Goal: Task Accomplishment & Management: Manage account settings

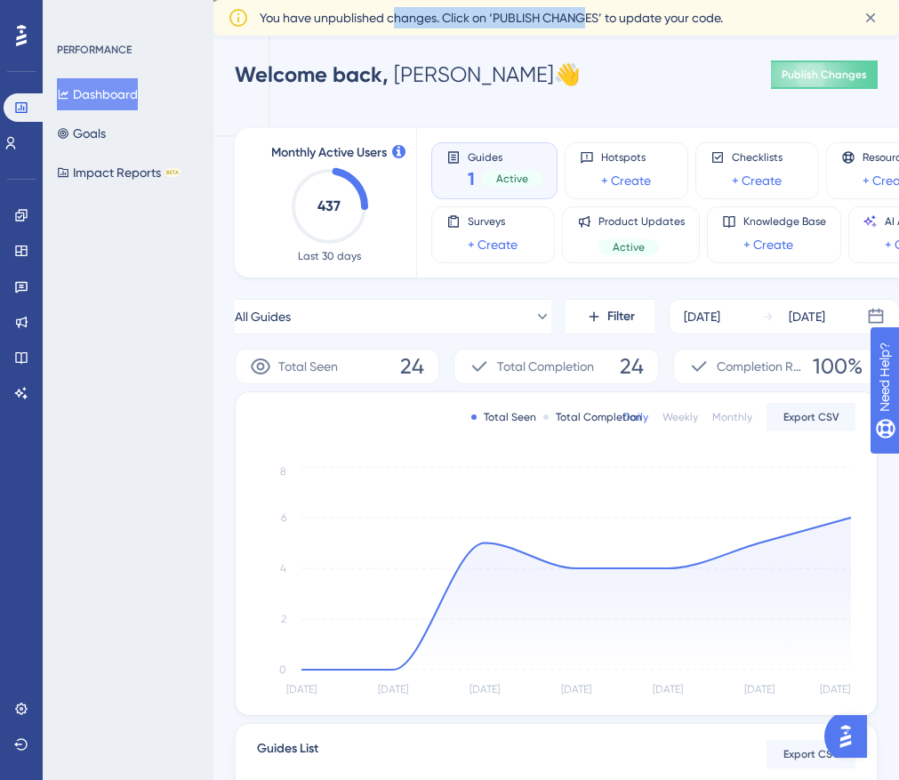
drag, startPoint x: 591, startPoint y: 20, endPoint x: 392, endPoint y: 16, distance: 198.4
click at [392, 16] on span "You have unpublished changes. Click on ‘PUBLISH CHANGES’ to update your code." at bounding box center [491, 17] width 463 height 21
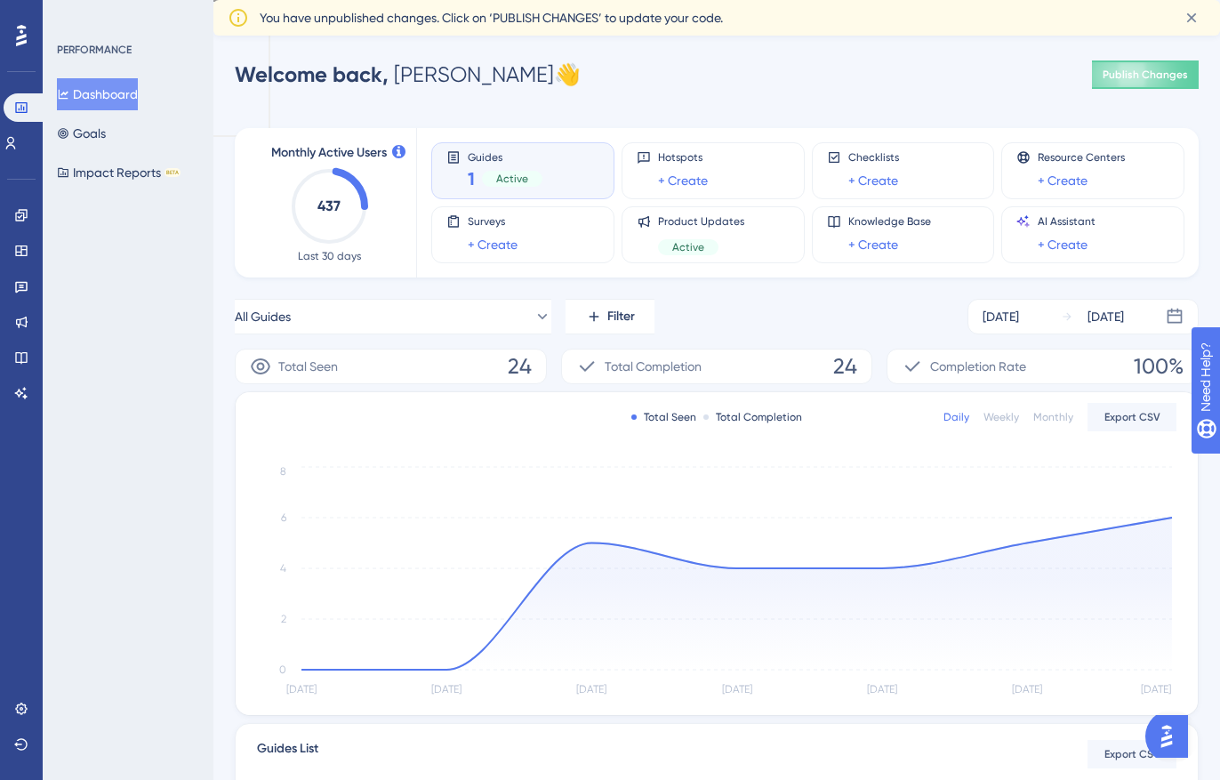
click at [22, 30] on icon at bounding box center [21, 35] width 11 height 21
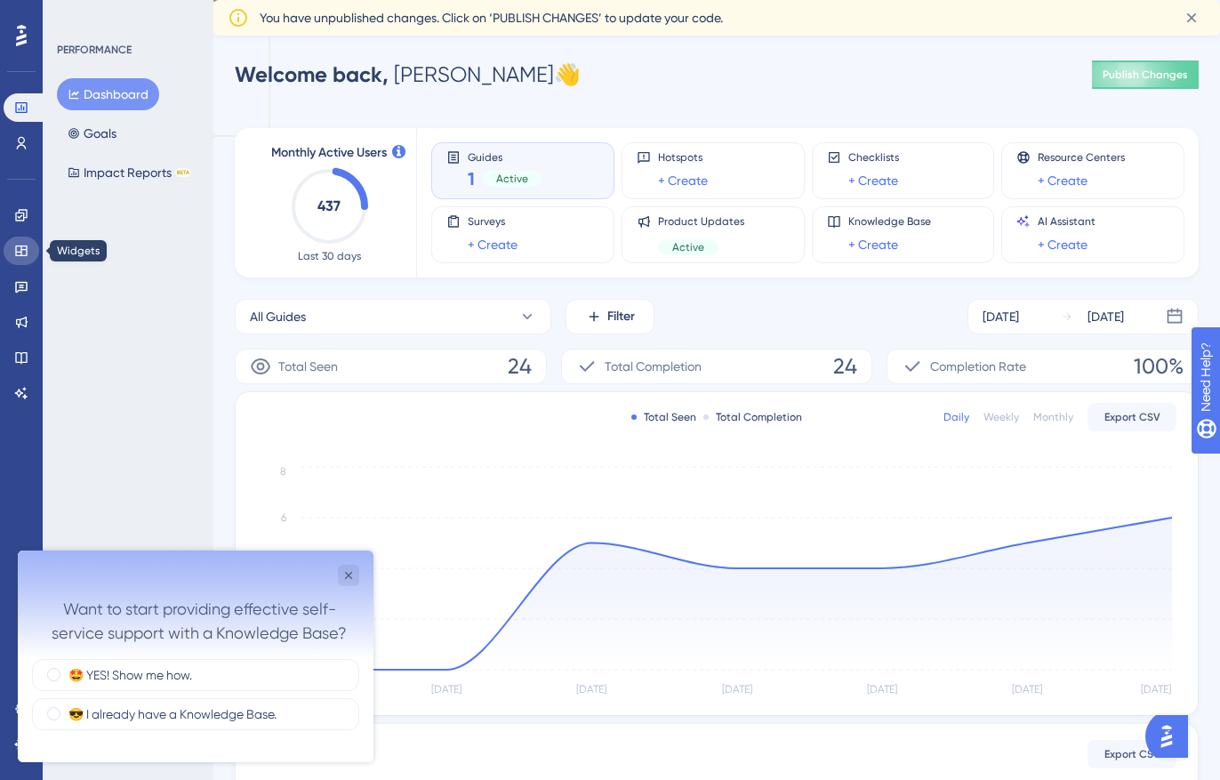
click at [21, 246] on icon at bounding box center [21, 251] width 14 height 14
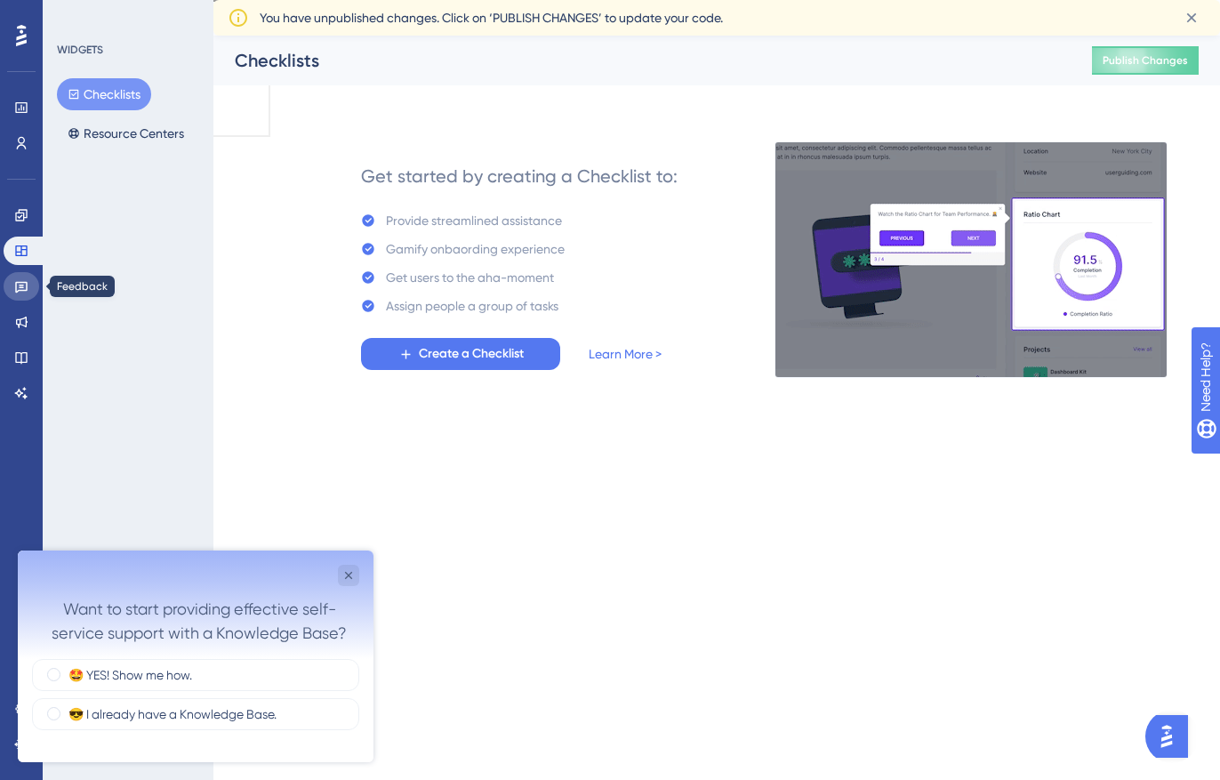
click at [12, 291] on link at bounding box center [22, 286] width 36 height 28
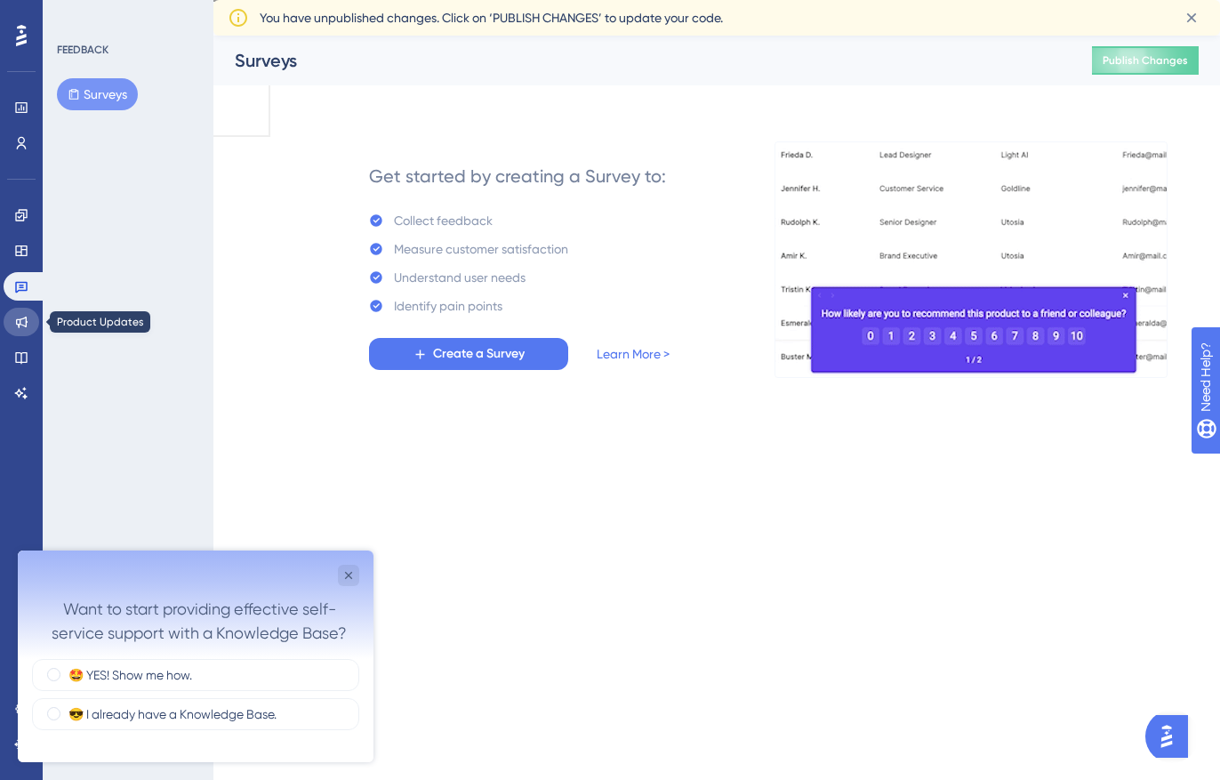
click at [20, 327] on icon at bounding box center [21, 322] width 14 height 14
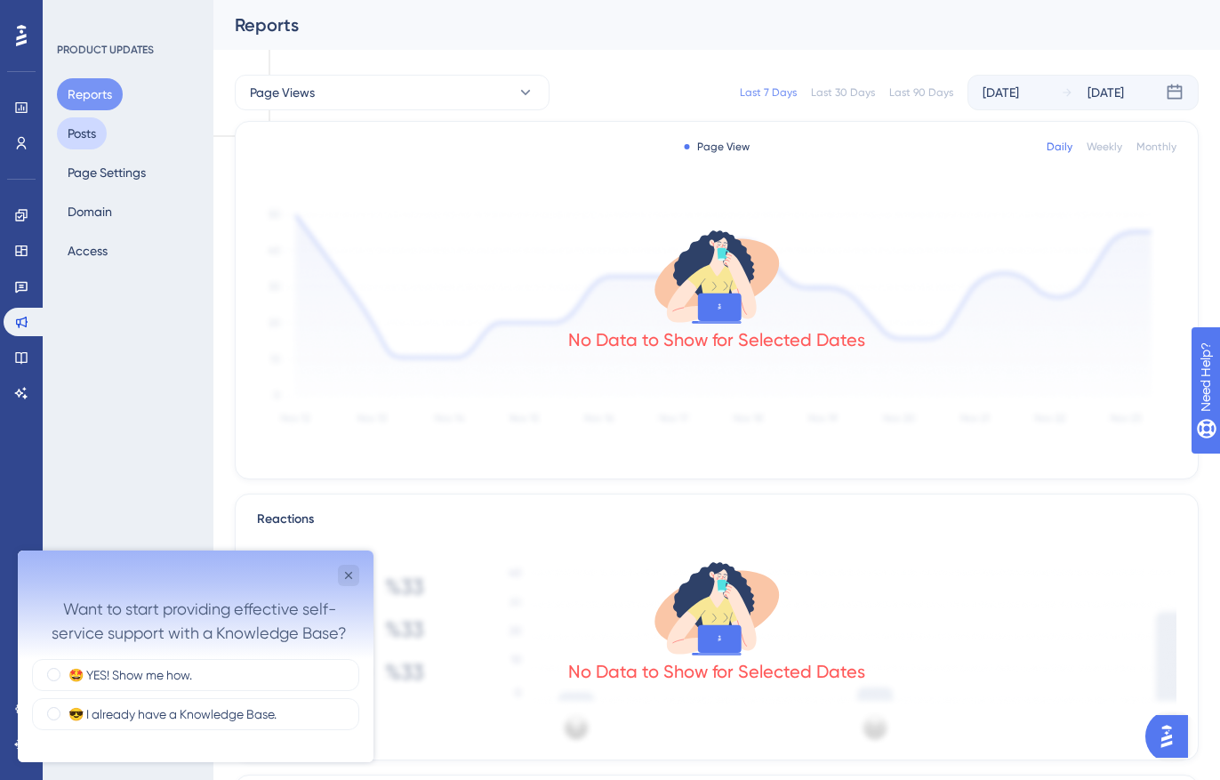
click at [84, 133] on button "Posts" at bounding box center [82, 133] width 50 height 32
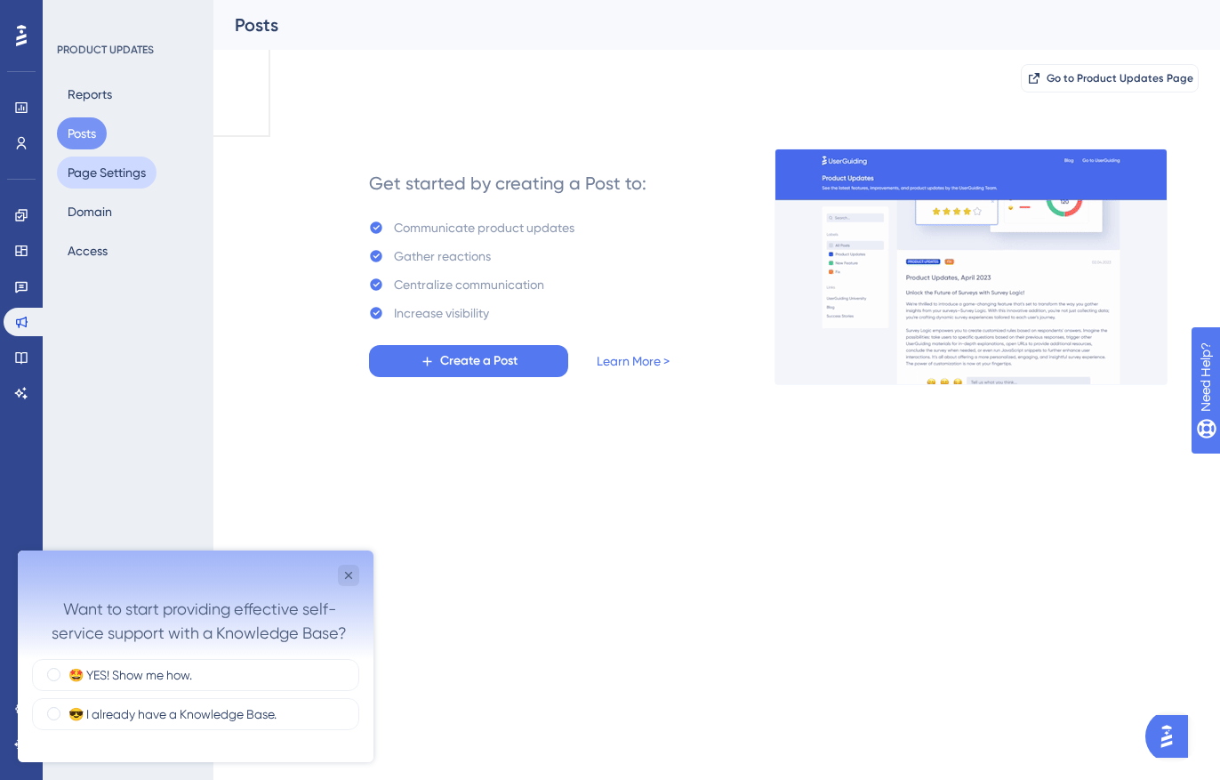
click at [85, 165] on button "Page Settings" at bounding box center [107, 173] width 100 height 32
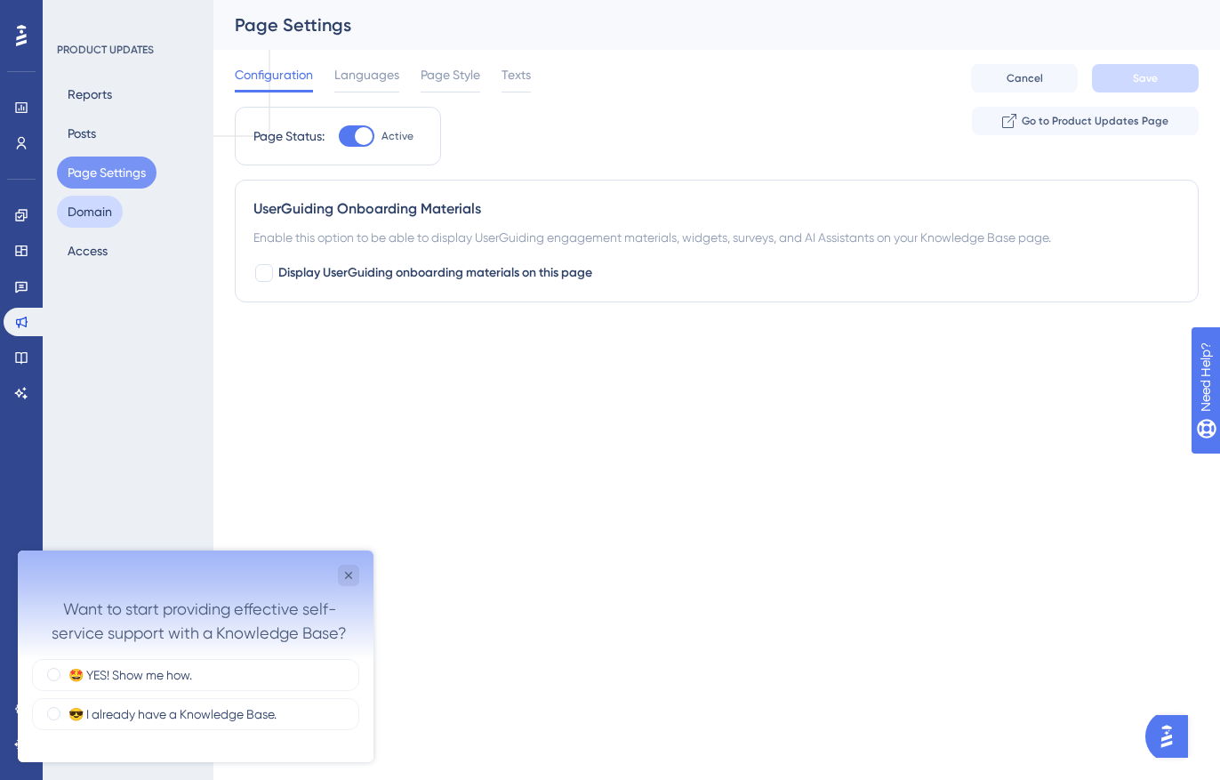
click at [84, 217] on button "Domain" at bounding box center [90, 212] width 66 height 32
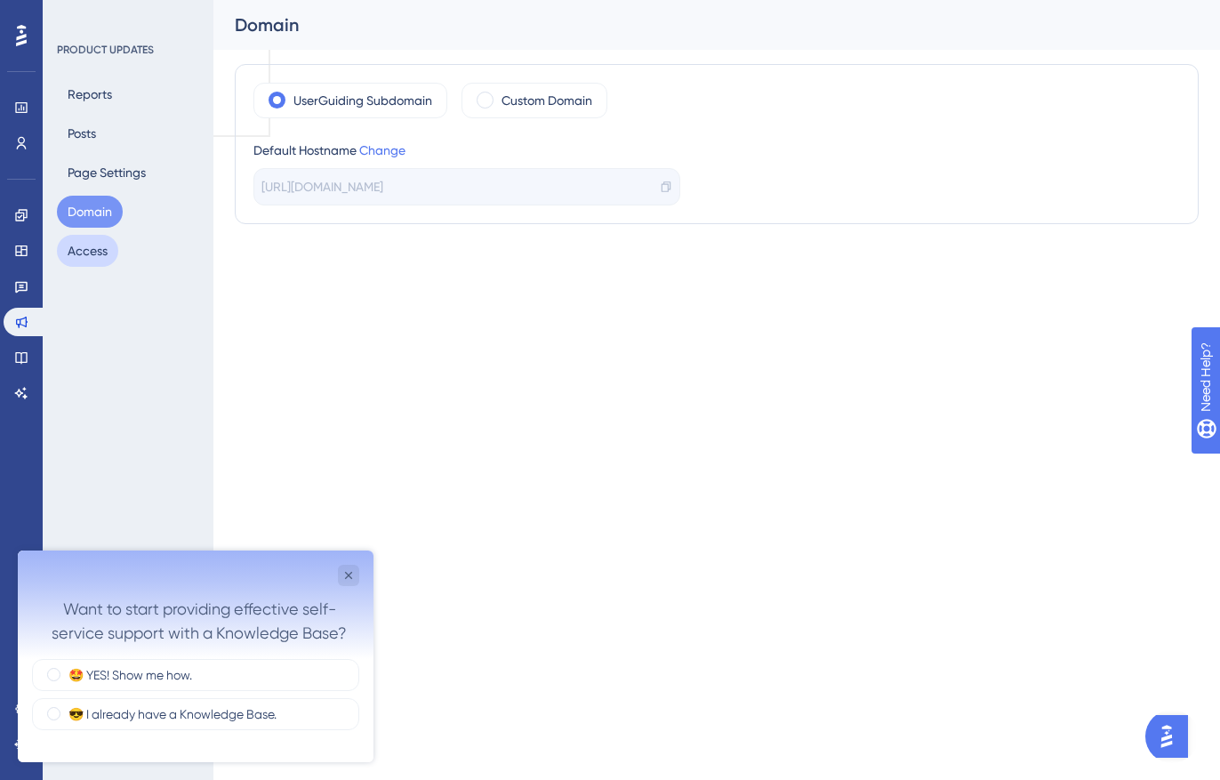
click at [84, 246] on button "Access" at bounding box center [87, 251] width 61 height 32
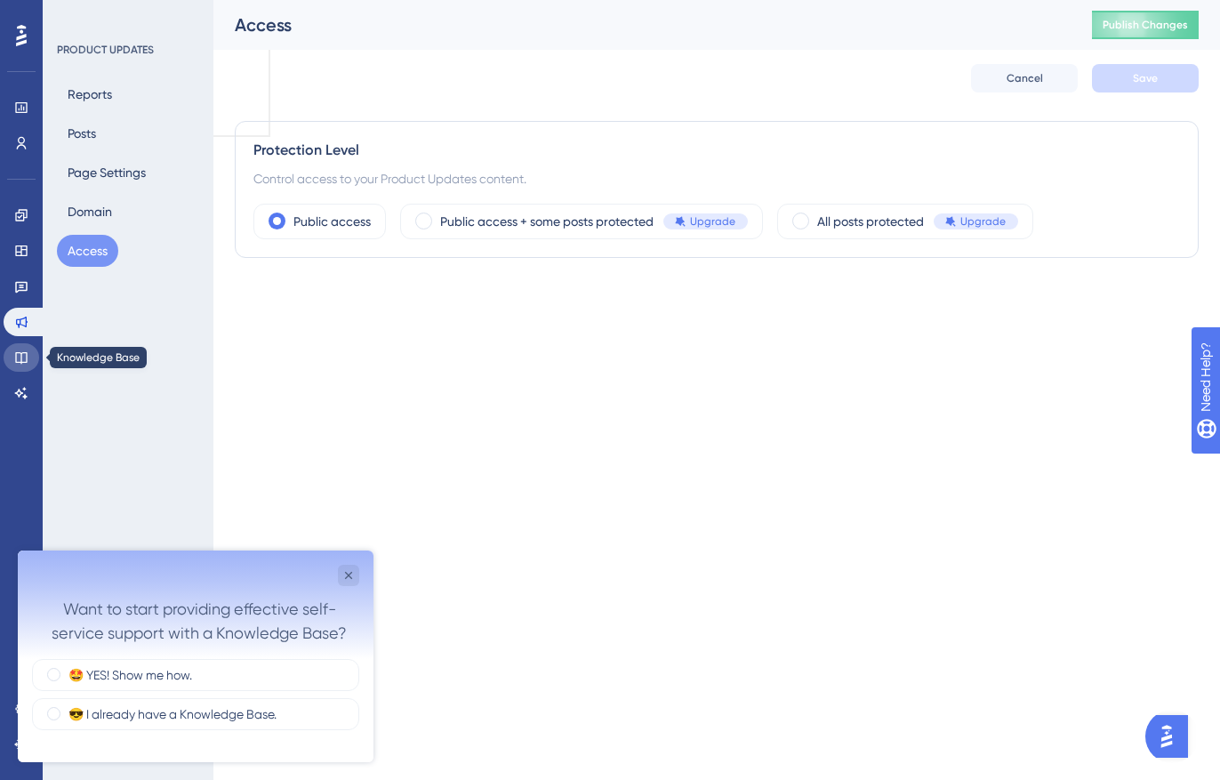
click at [12, 360] on link at bounding box center [22, 357] width 36 height 28
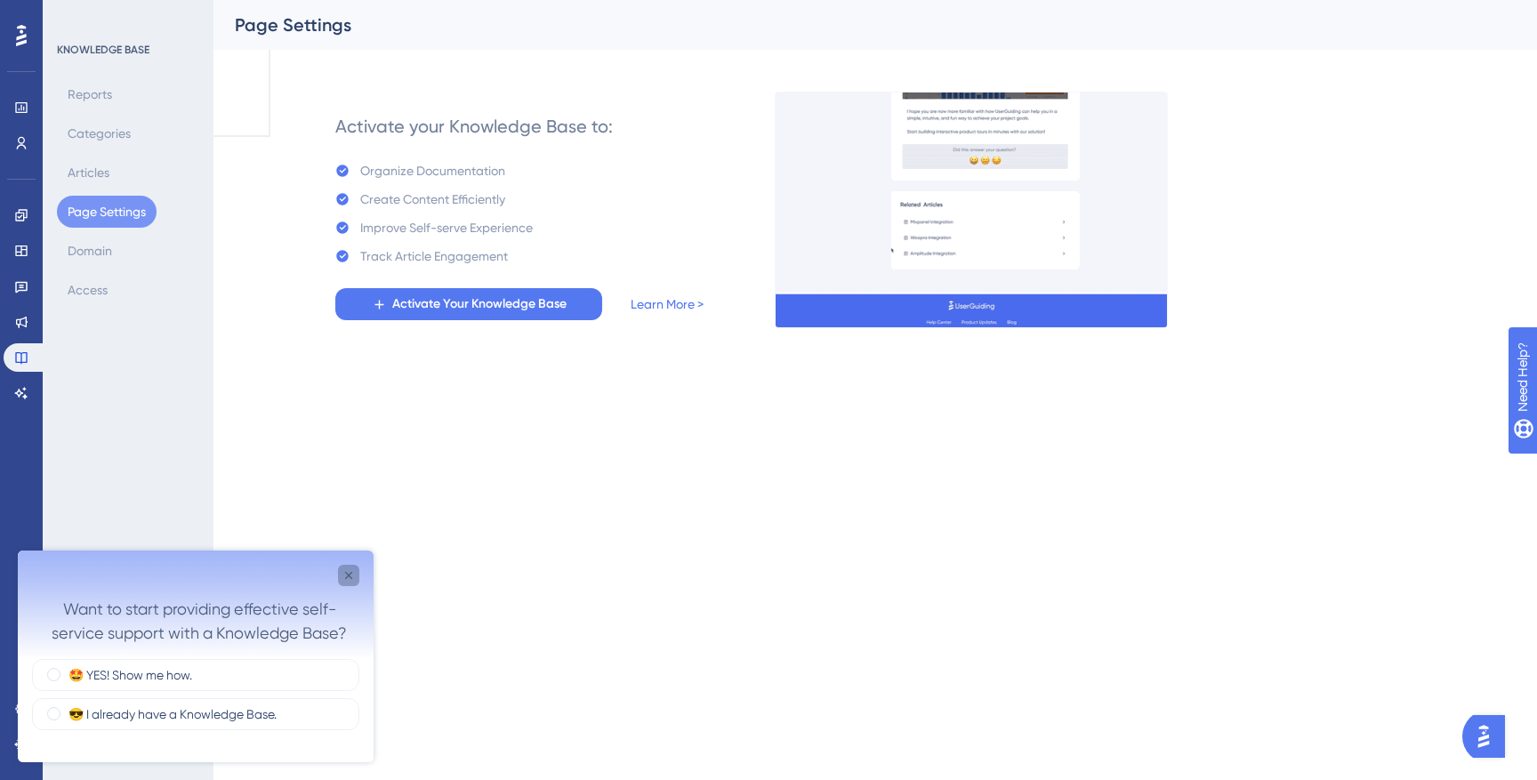
click at [341, 575] on div "Close survey" at bounding box center [348, 575] width 21 height 21
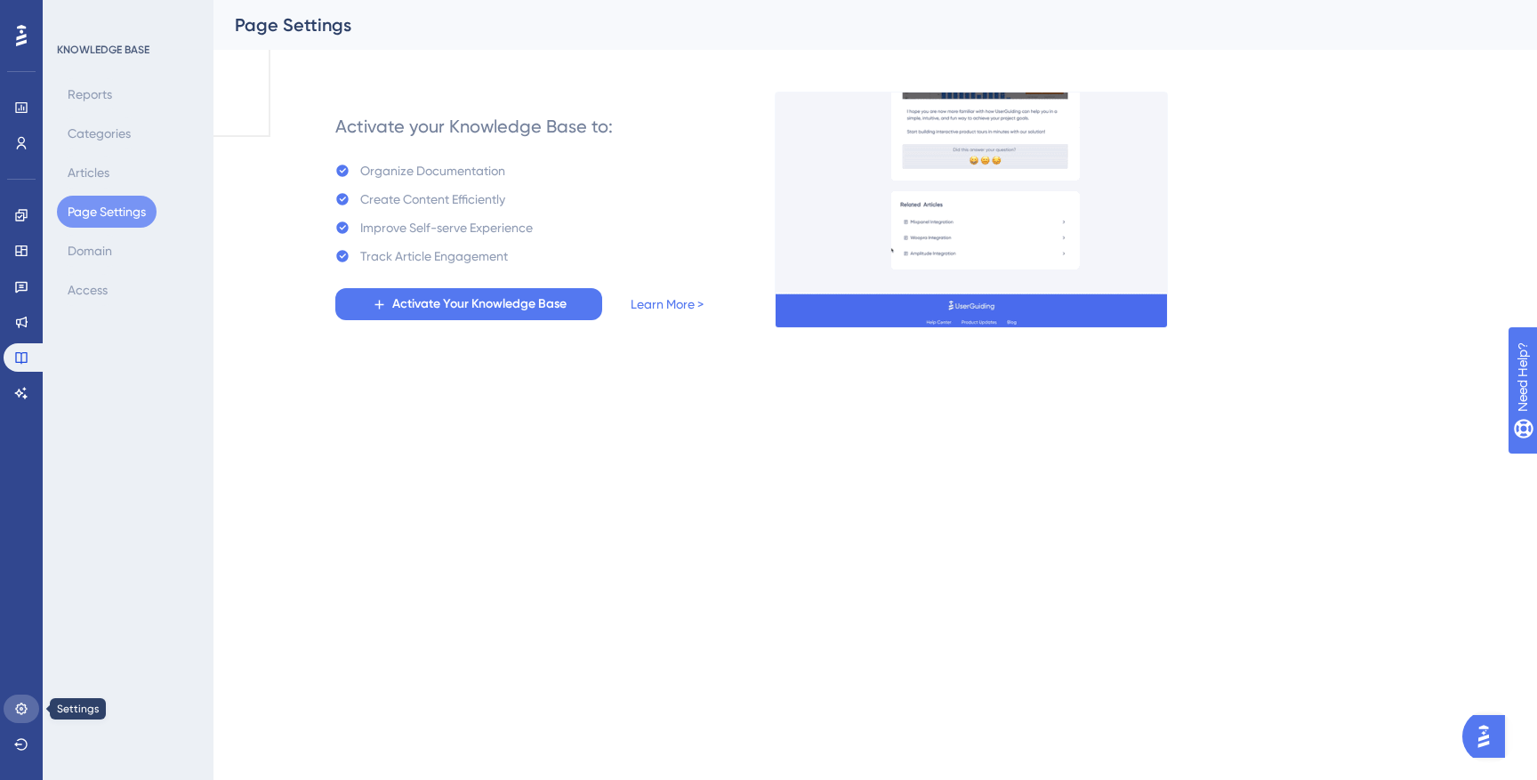
click at [19, 712] on icon at bounding box center [21, 709] width 14 height 14
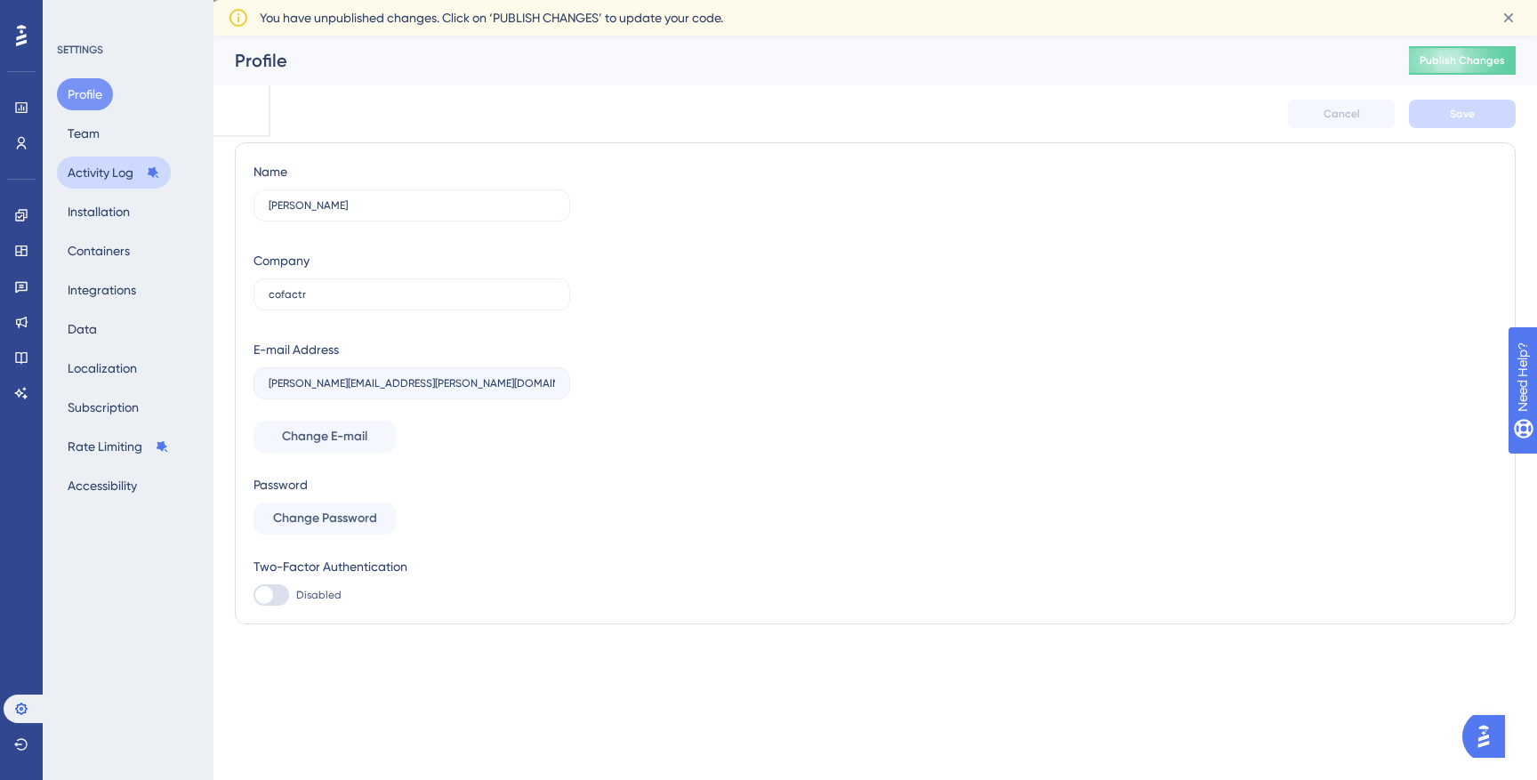
click at [101, 168] on button "Activity Log" at bounding box center [114, 173] width 114 height 32
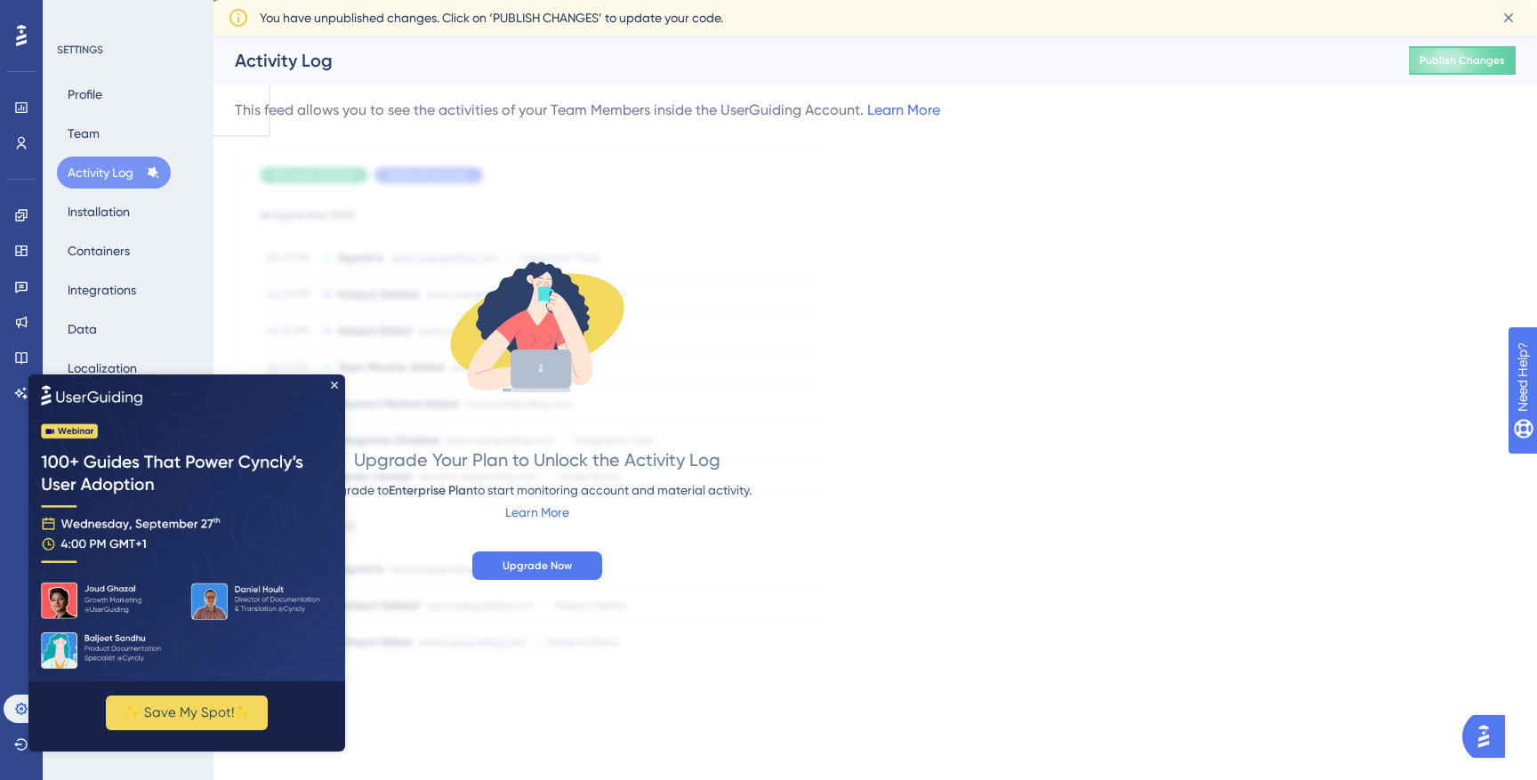
click at [333, 379] on img at bounding box center [186, 527] width 317 height 307
click at [333, 382] on icon "Close Preview" at bounding box center [334, 384] width 7 height 7
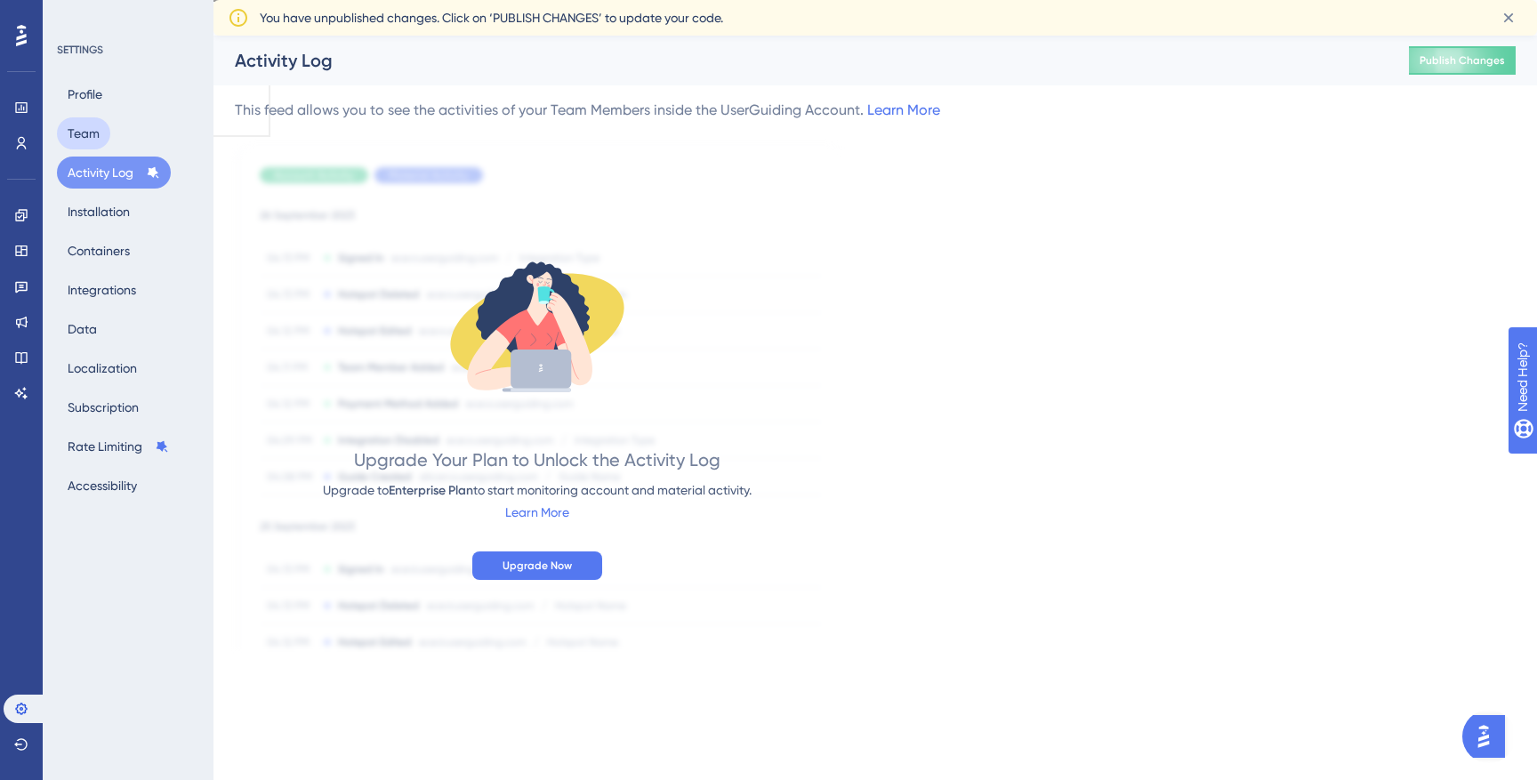
click at [80, 130] on button "Team" at bounding box center [83, 133] width 53 height 32
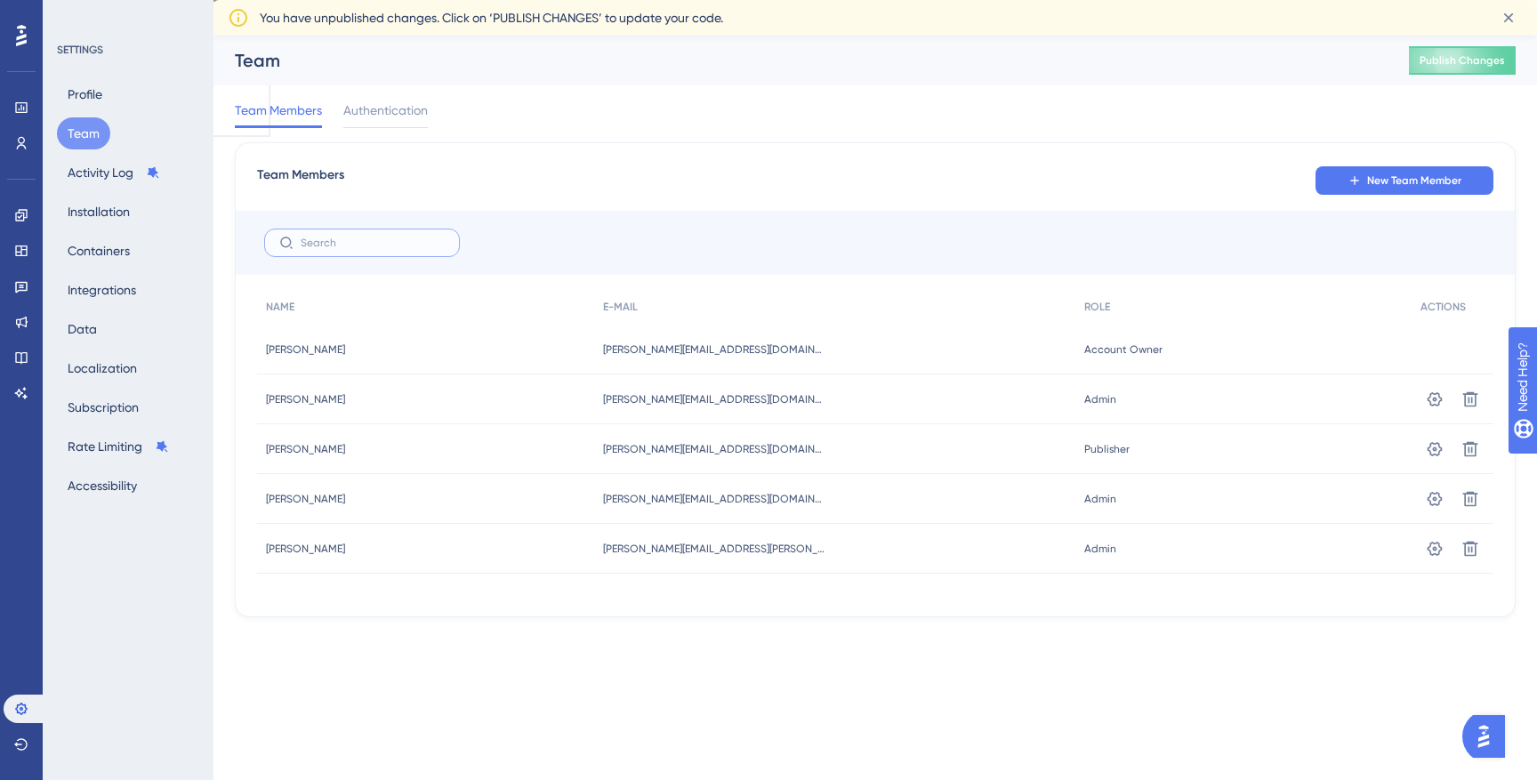
click at [350, 240] on input "text" at bounding box center [373, 243] width 144 height 12
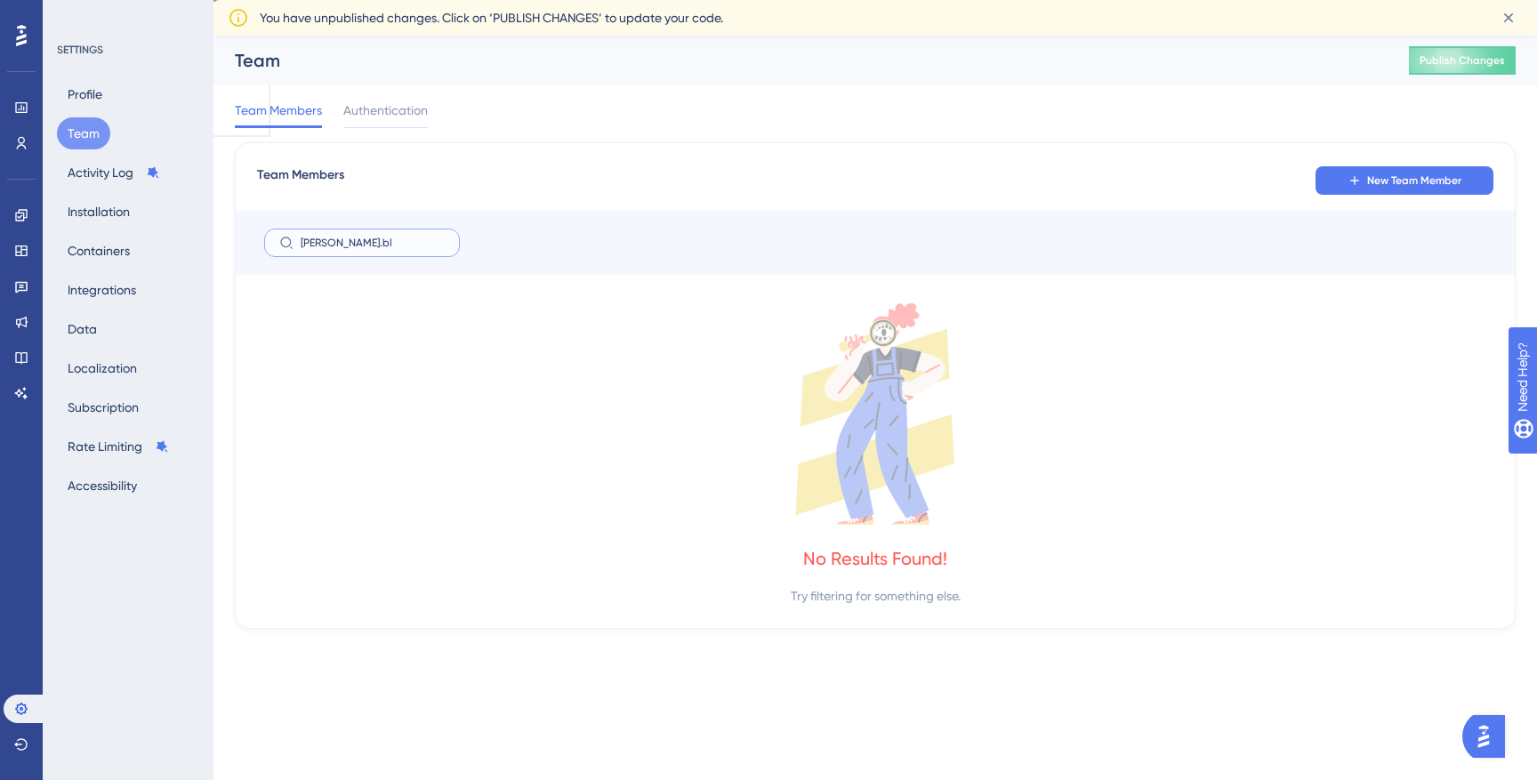
type input "[PERSON_NAME].bla"
click at [397, 237] on input "[PERSON_NAME].bla" at bounding box center [373, 243] width 144 height 12
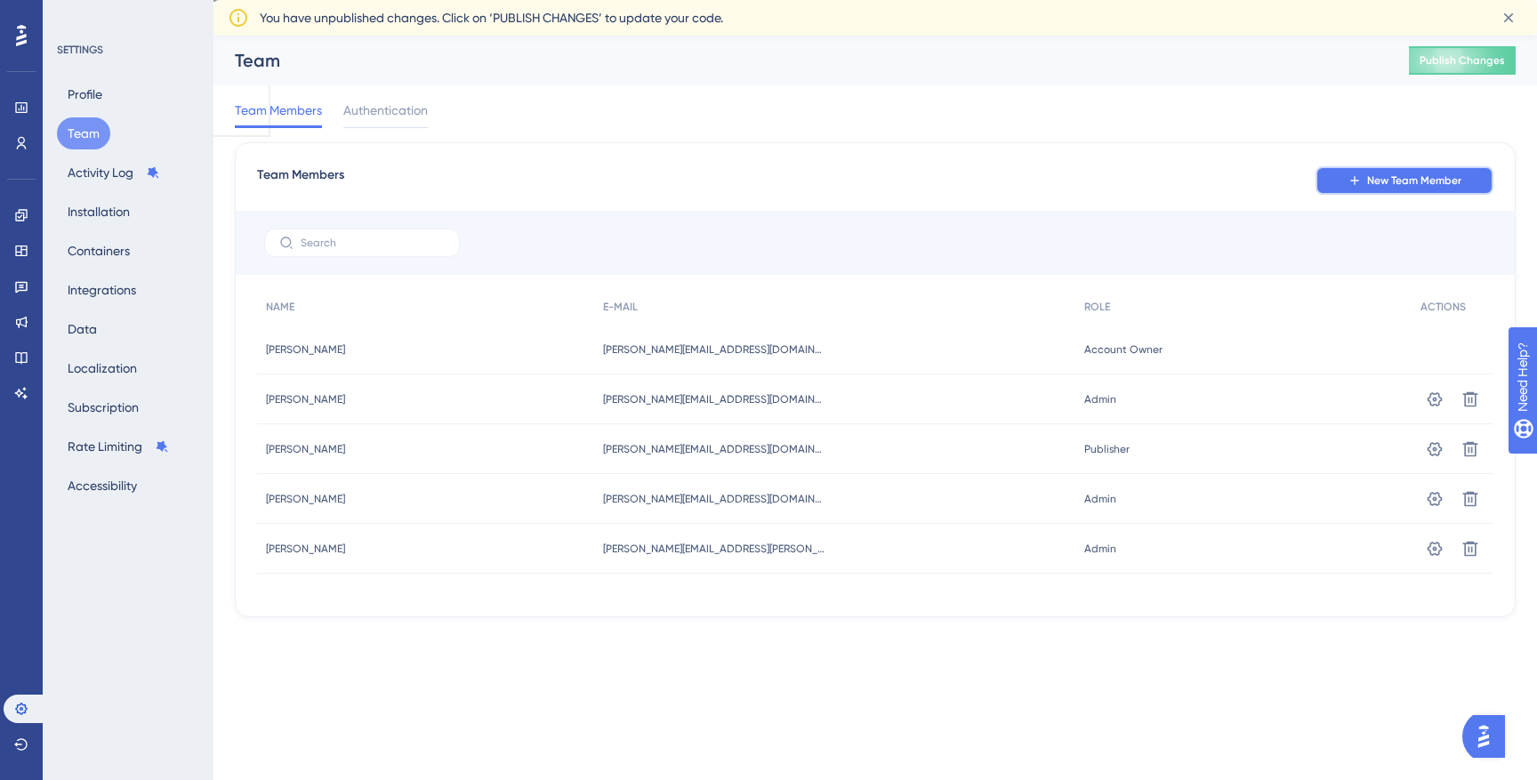
click at [1219, 179] on span "New Team Member" at bounding box center [1414, 180] width 94 height 14
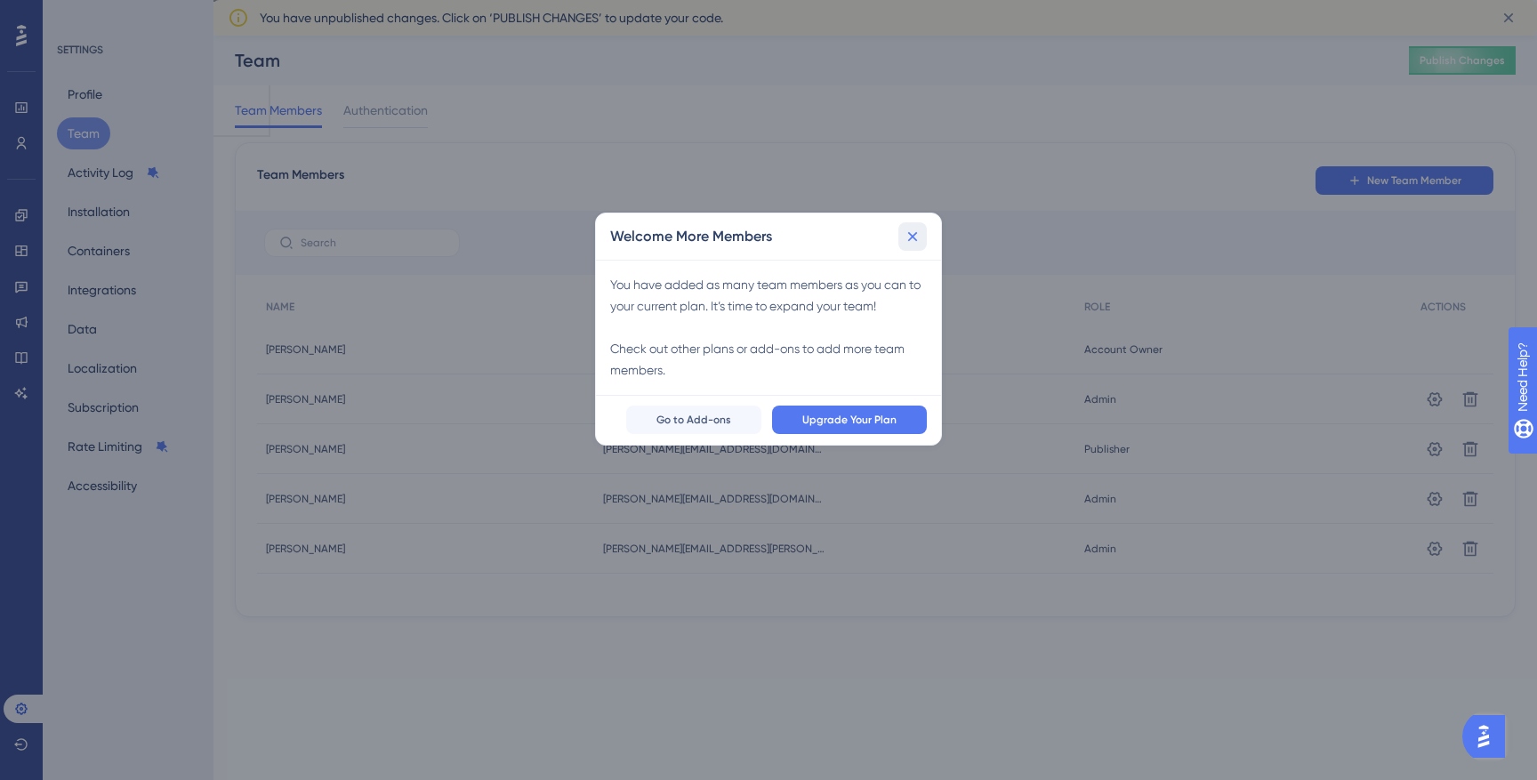
click at [917, 235] on icon at bounding box center [913, 237] width 18 height 18
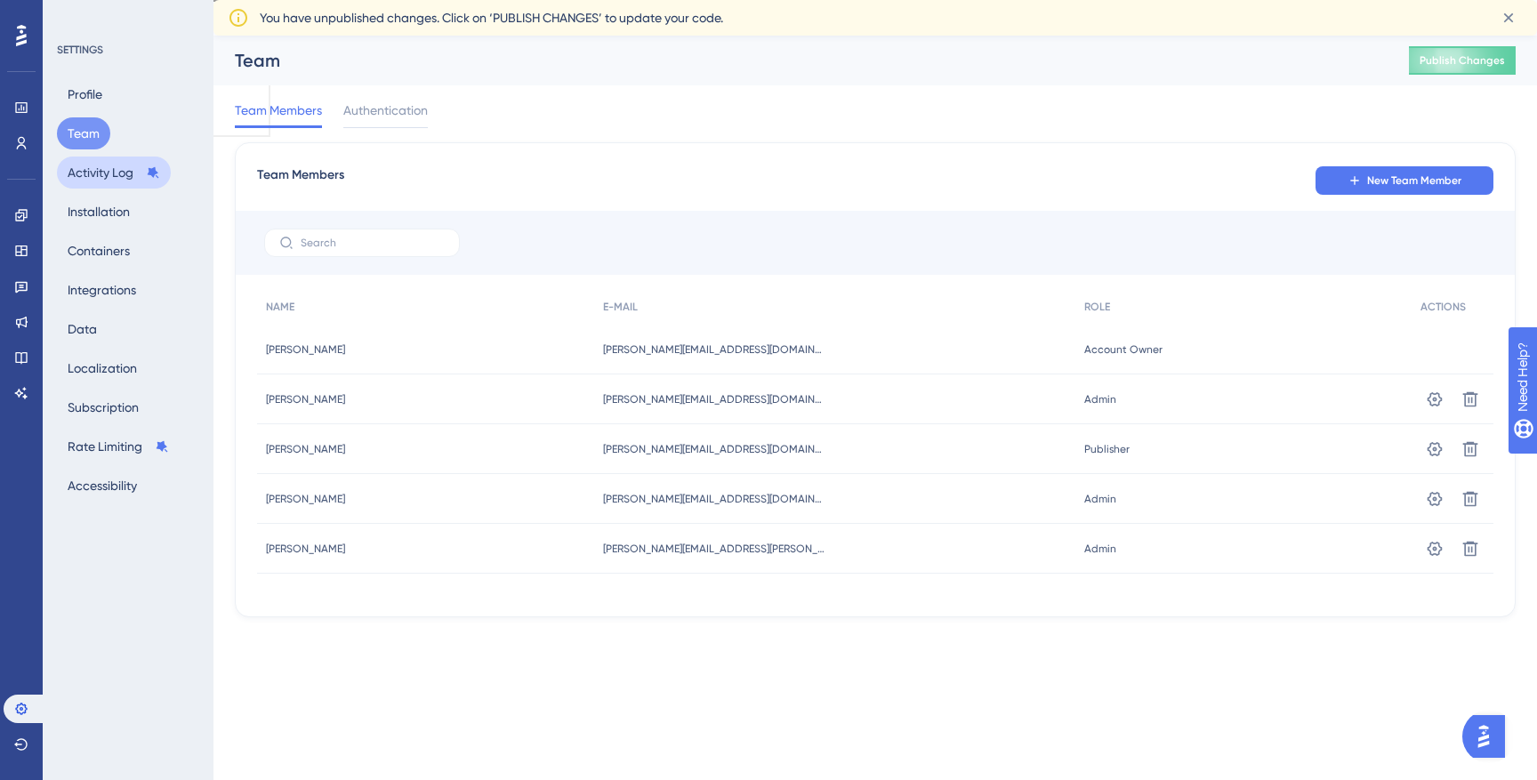
click at [110, 172] on button "Activity Log" at bounding box center [114, 173] width 114 height 32
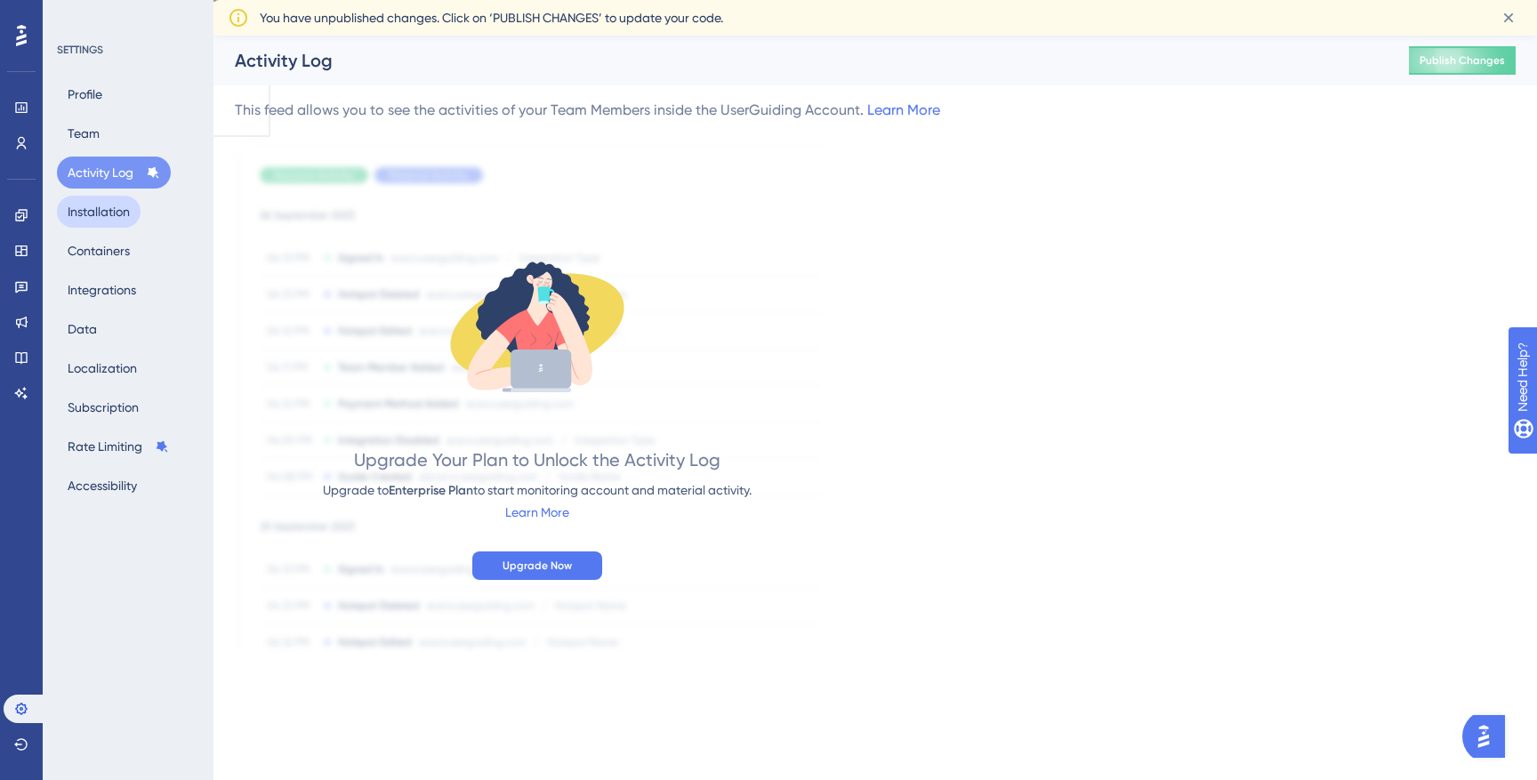
click at [91, 217] on button "Installation" at bounding box center [99, 212] width 84 height 32
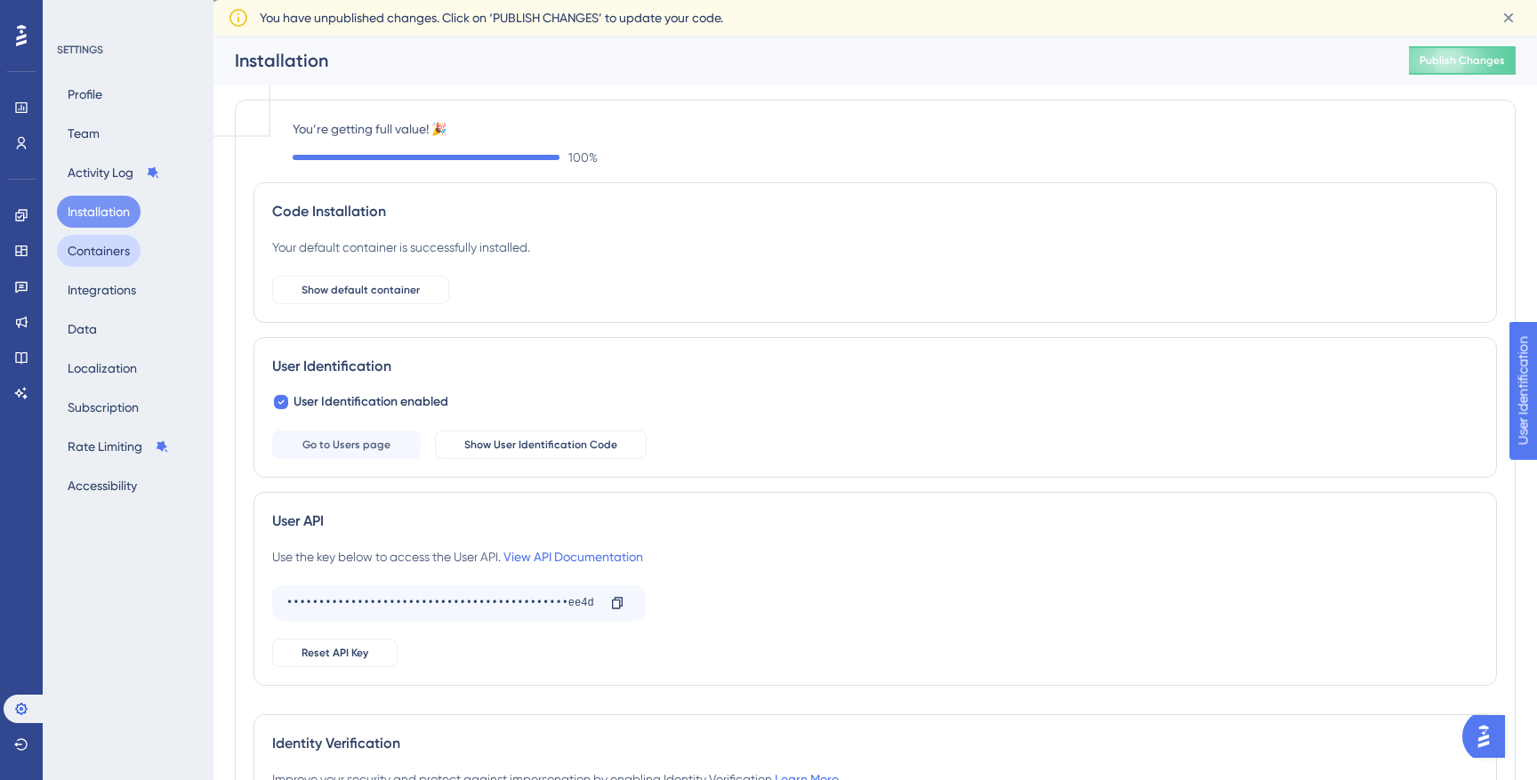
click at [83, 256] on button "Containers" at bounding box center [99, 251] width 84 height 32
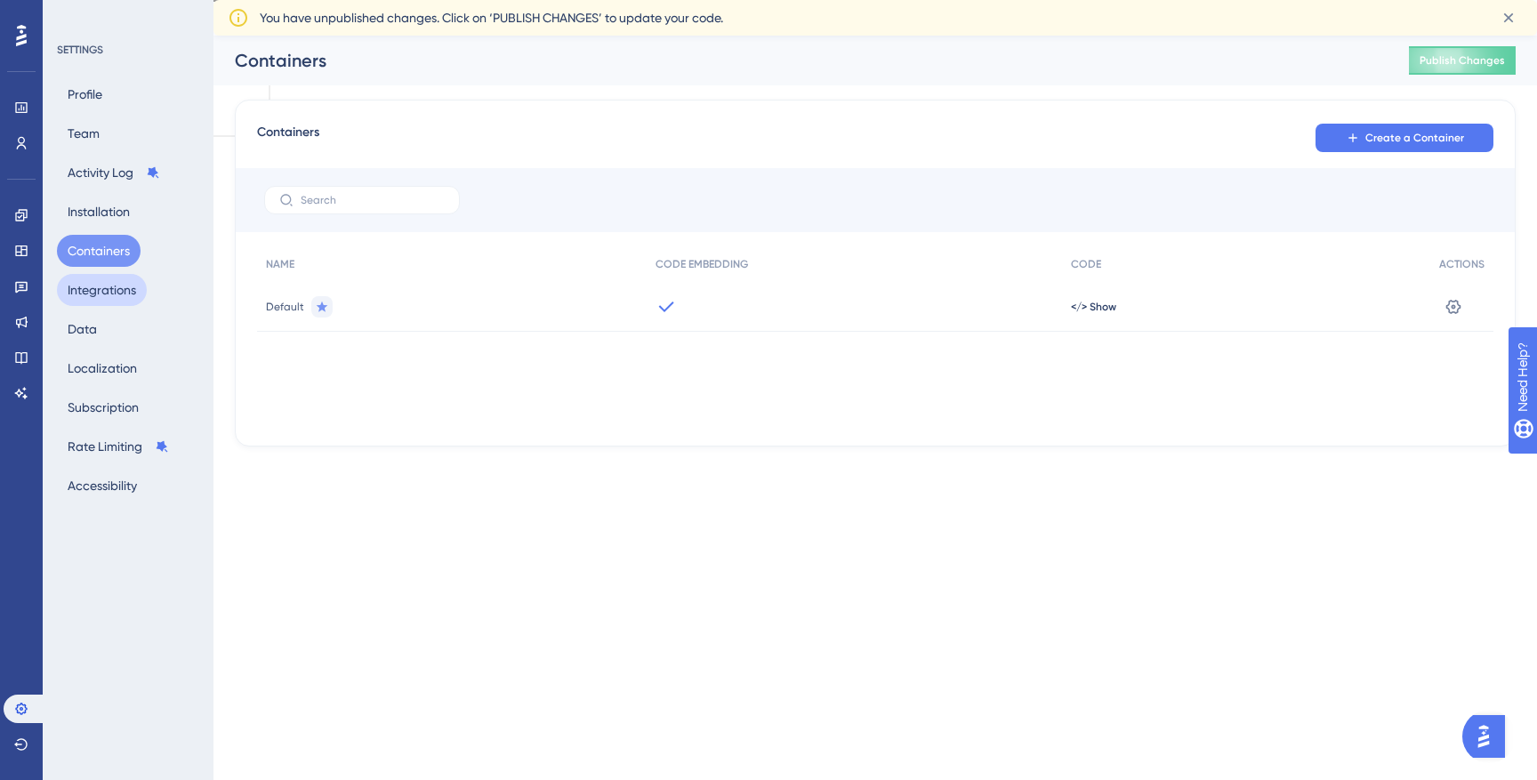
click at [83, 285] on button "Integrations" at bounding box center [102, 290] width 90 height 32
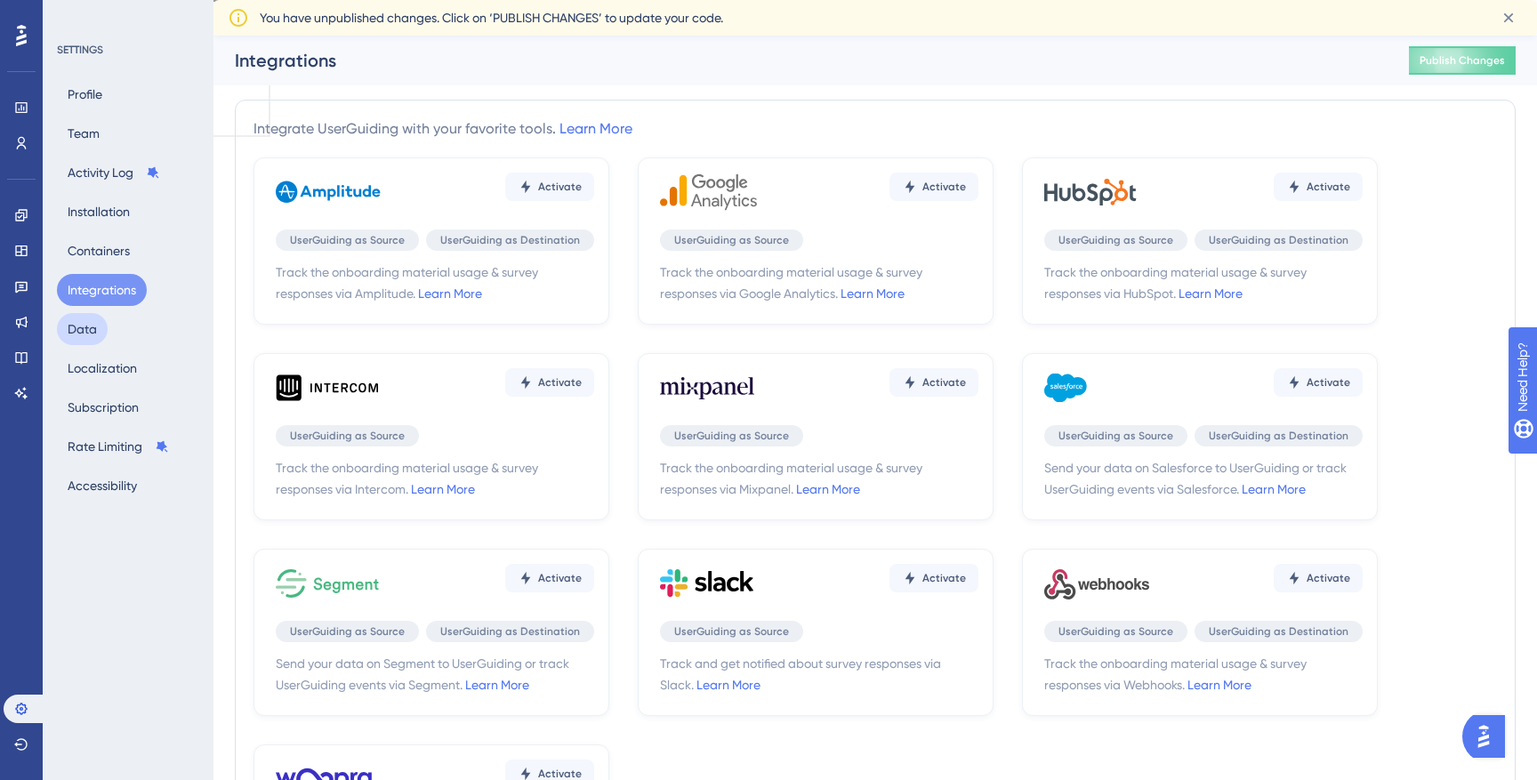
click at [76, 329] on button "Data" at bounding box center [82, 329] width 51 height 32
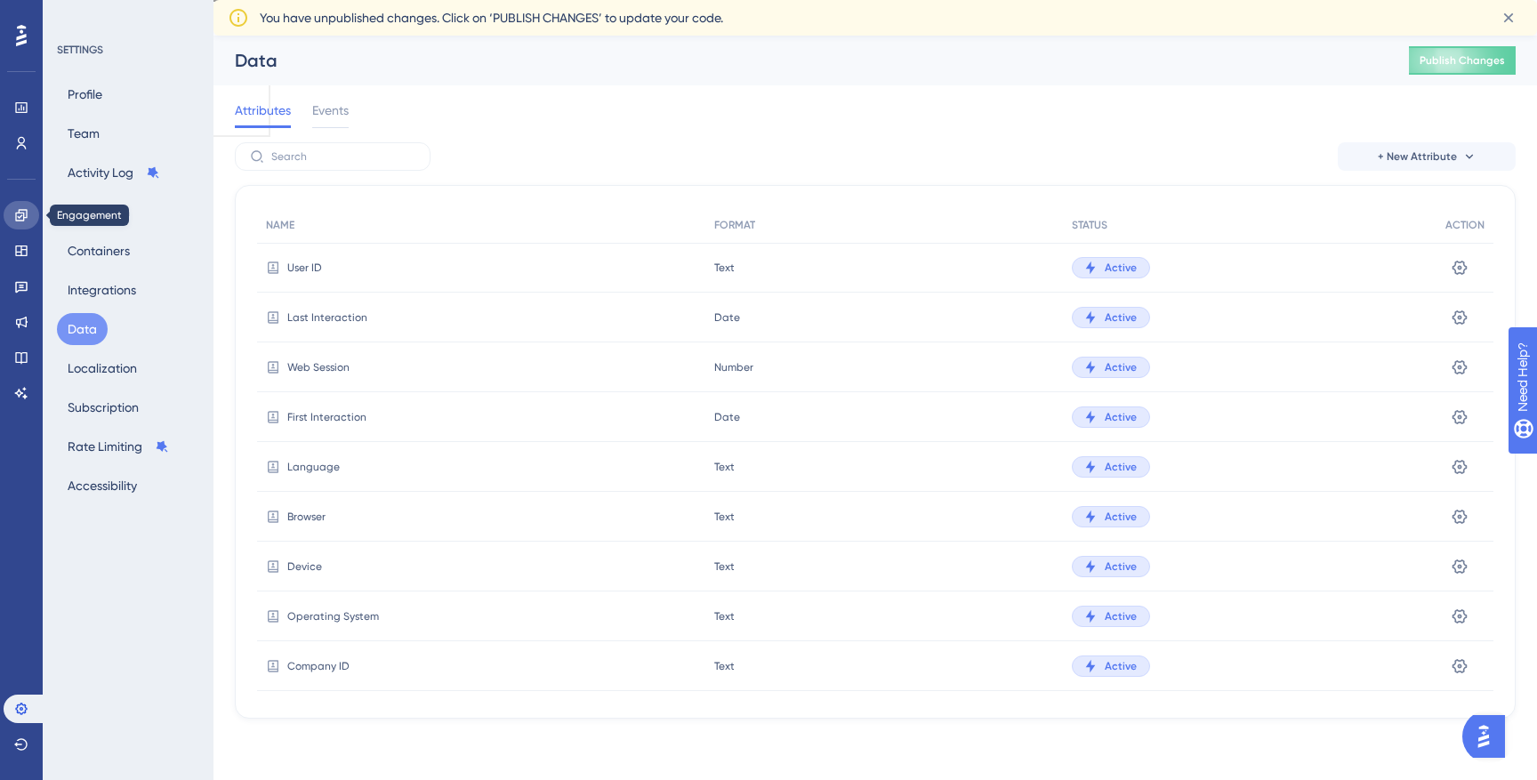
click at [19, 214] on icon at bounding box center [21, 215] width 14 height 14
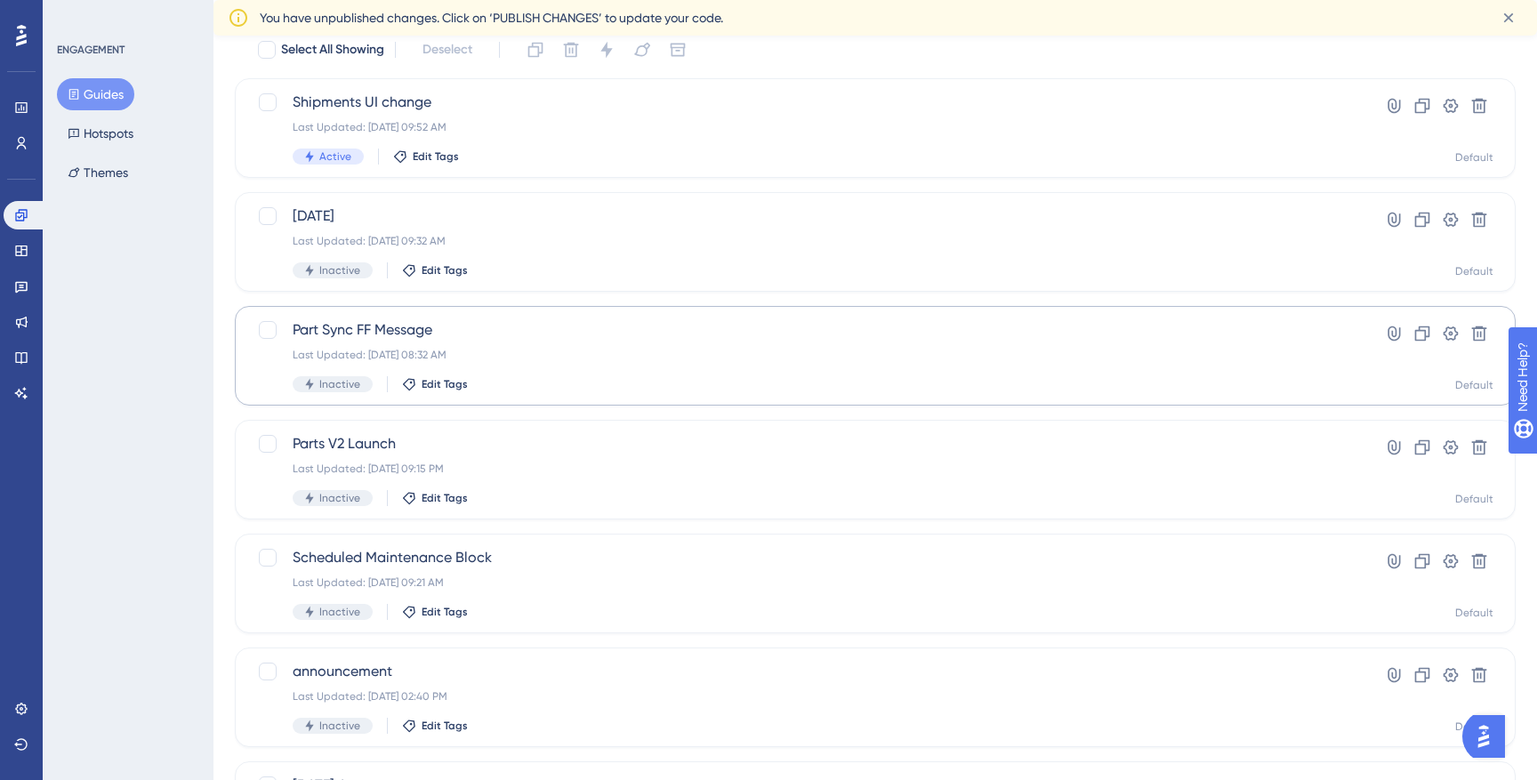
scroll to position [140, 0]
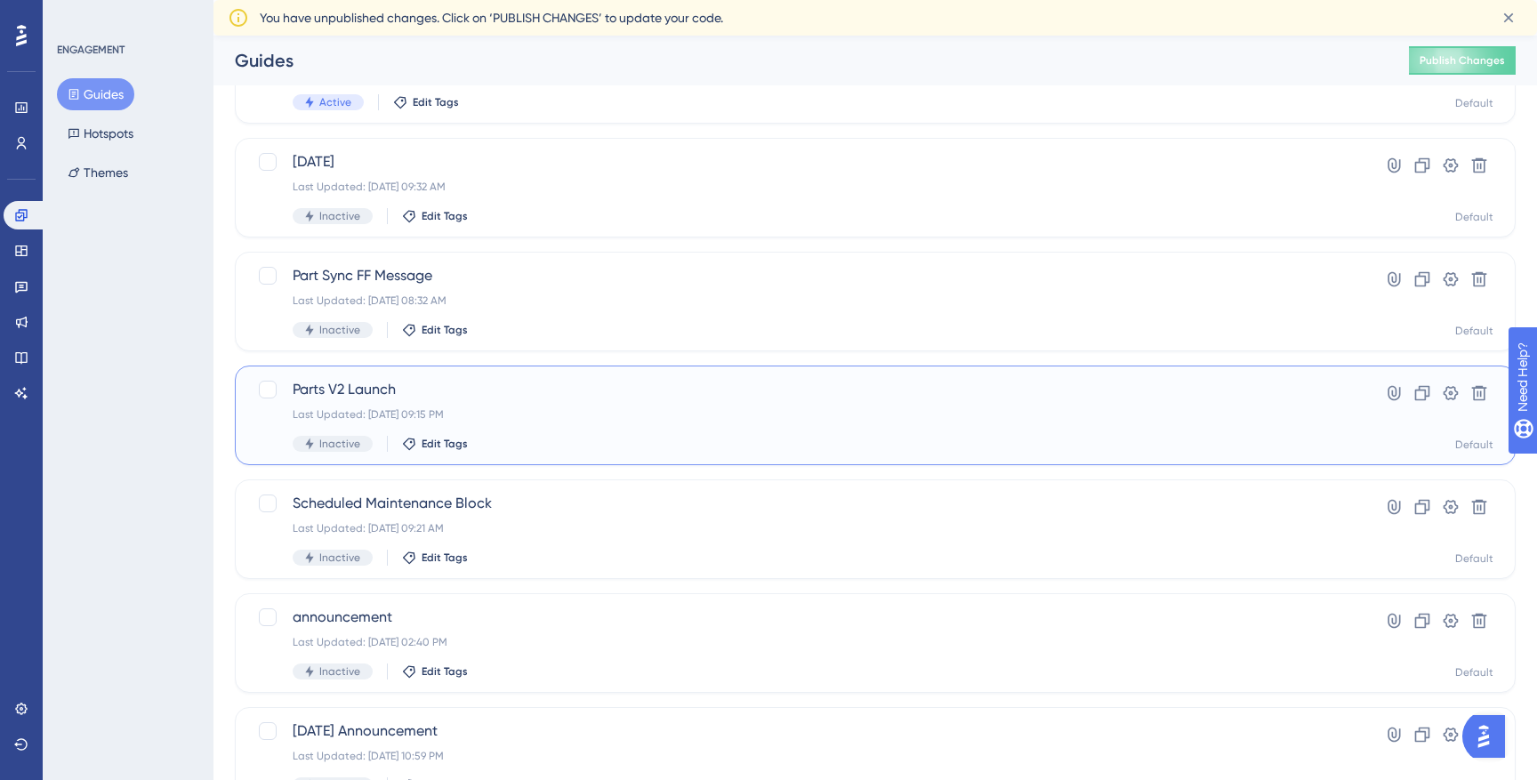
click at [366, 392] on span "Parts V2 Launch" at bounding box center [804, 389] width 1023 height 21
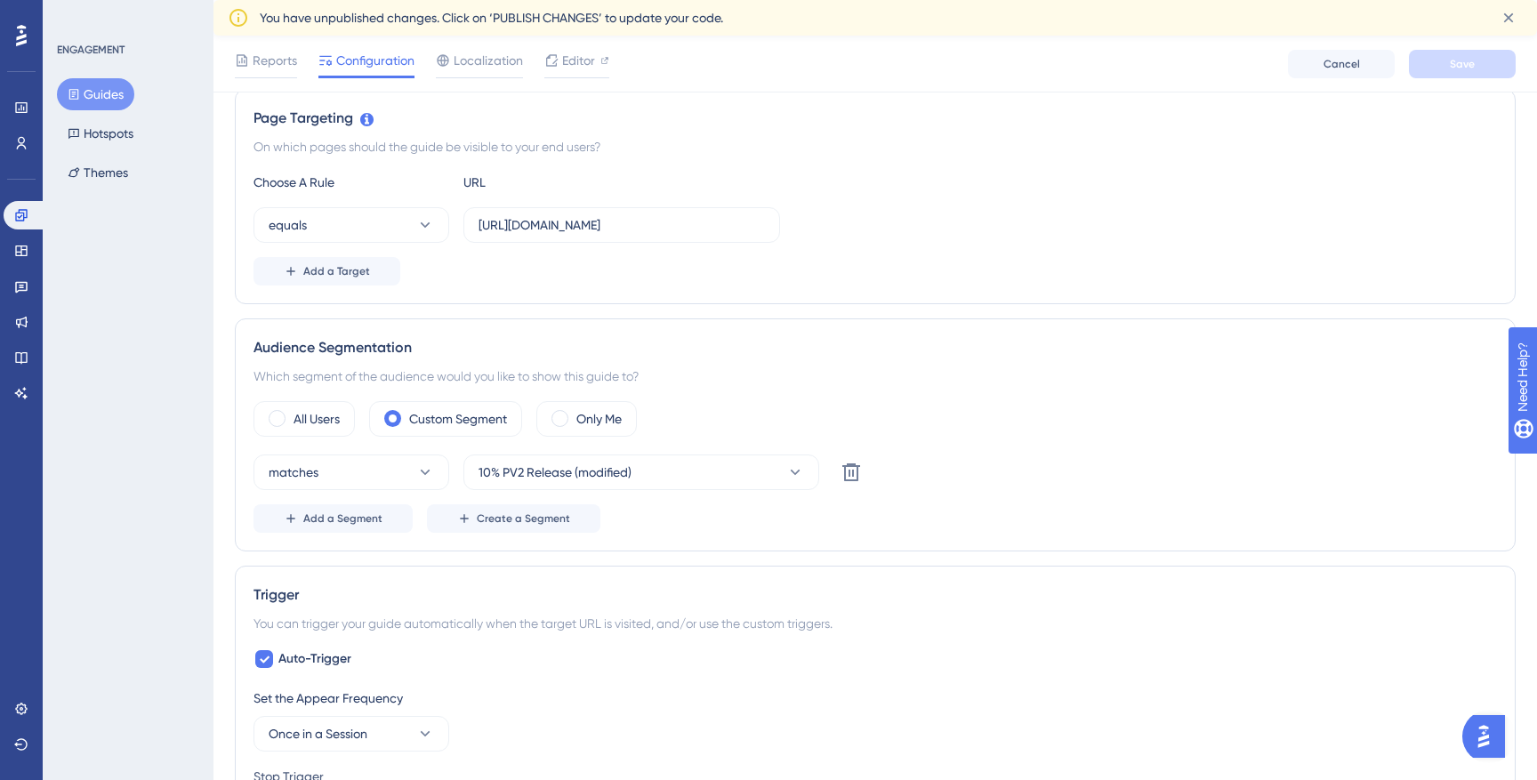
scroll to position [408, 0]
click at [796, 471] on icon at bounding box center [796, 471] width 10 height 5
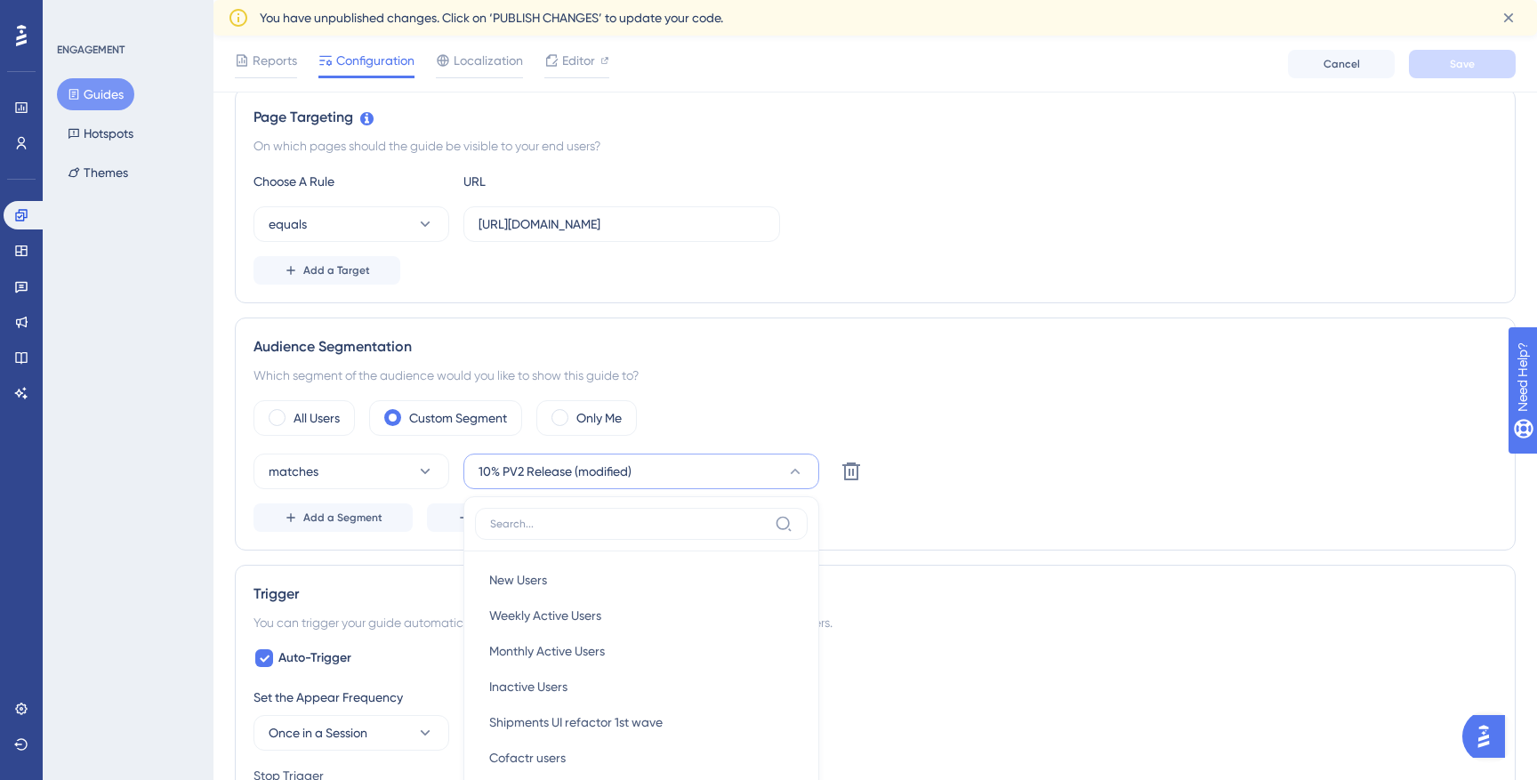
scroll to position [693, 0]
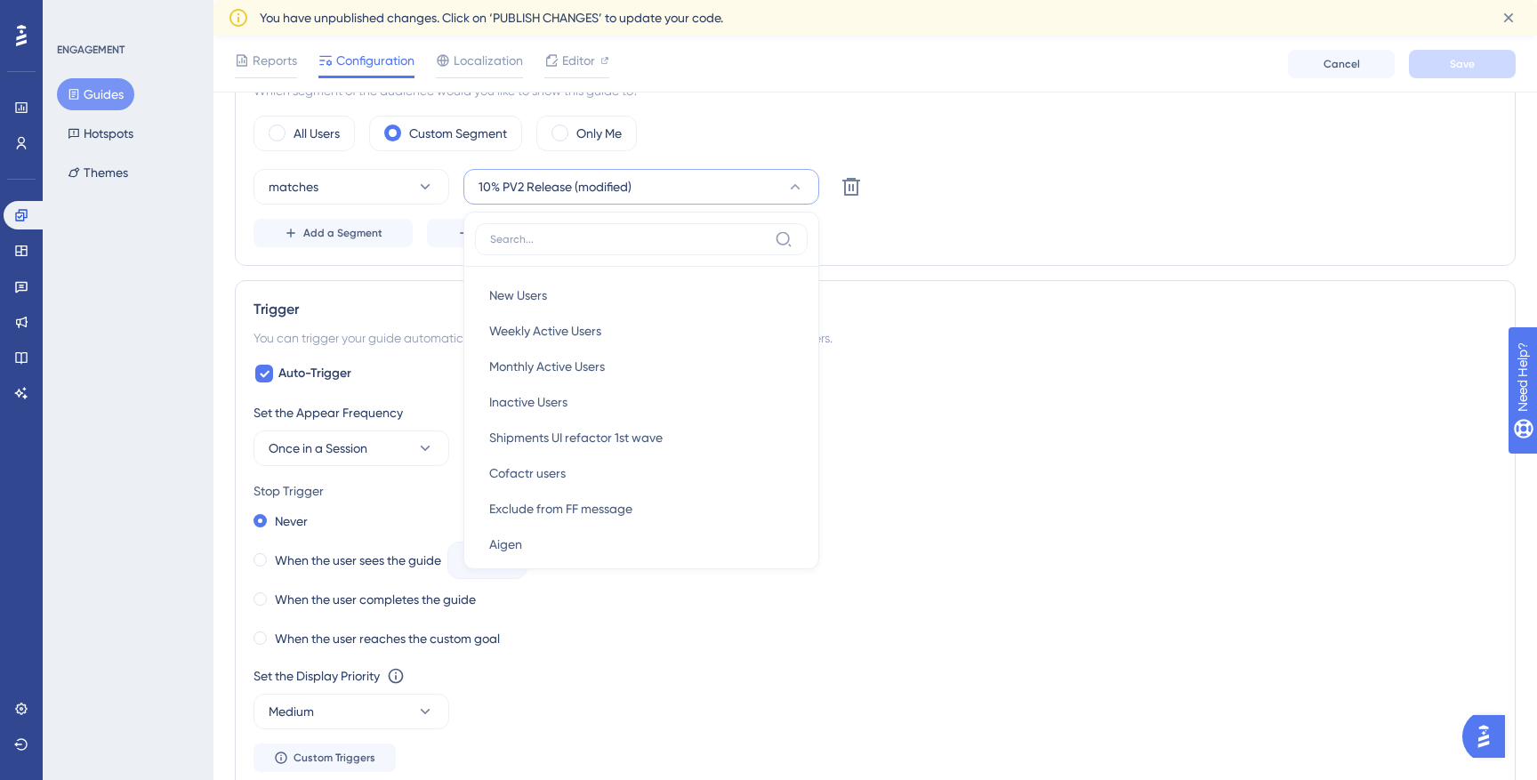
click at [1029, 214] on div "matches 10% PV2 Release (modified) New Users New Users Weekly Active Users Week…" at bounding box center [874, 208] width 1243 height 78
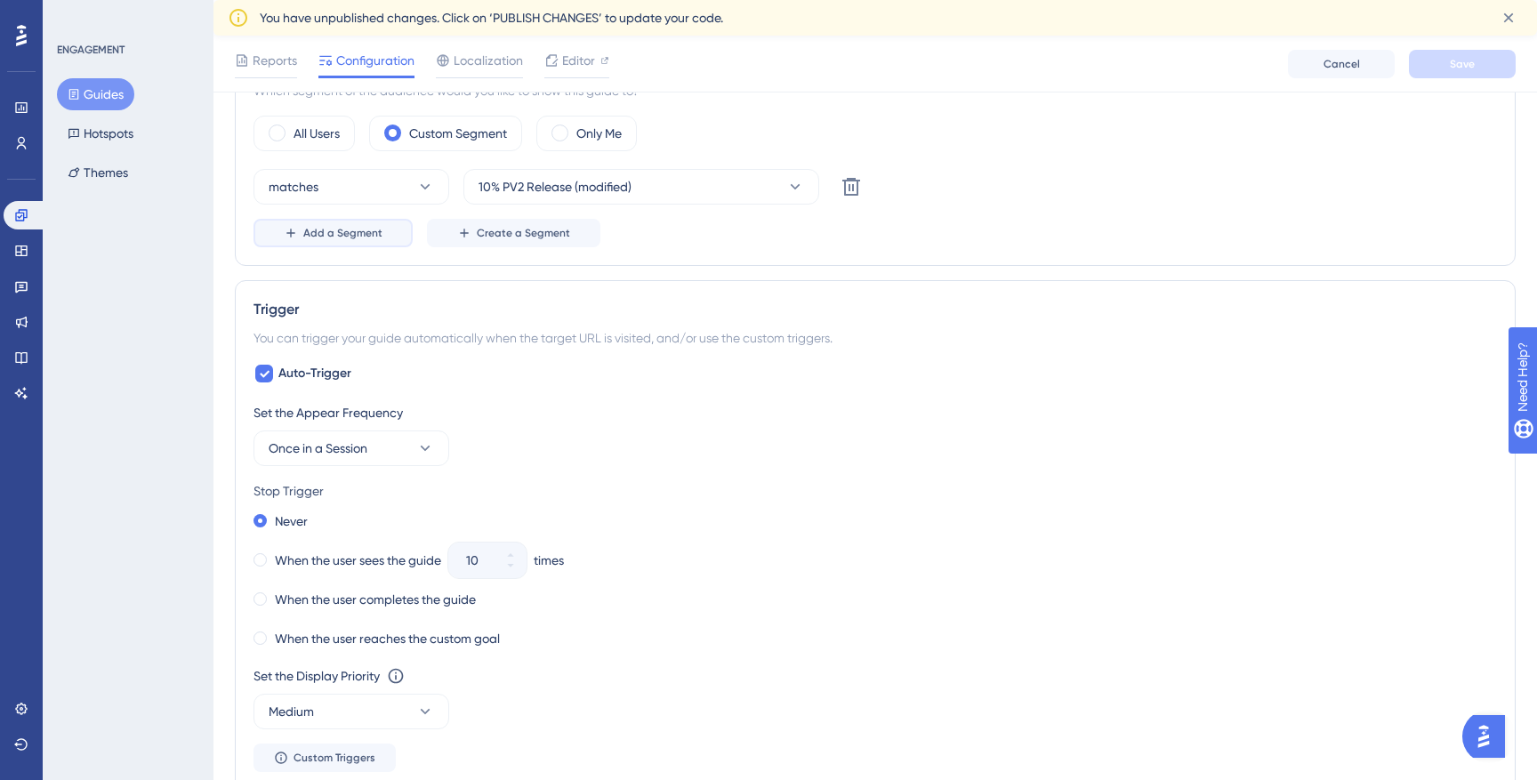
click at [337, 229] on span "Add a Segment" at bounding box center [342, 233] width 79 height 14
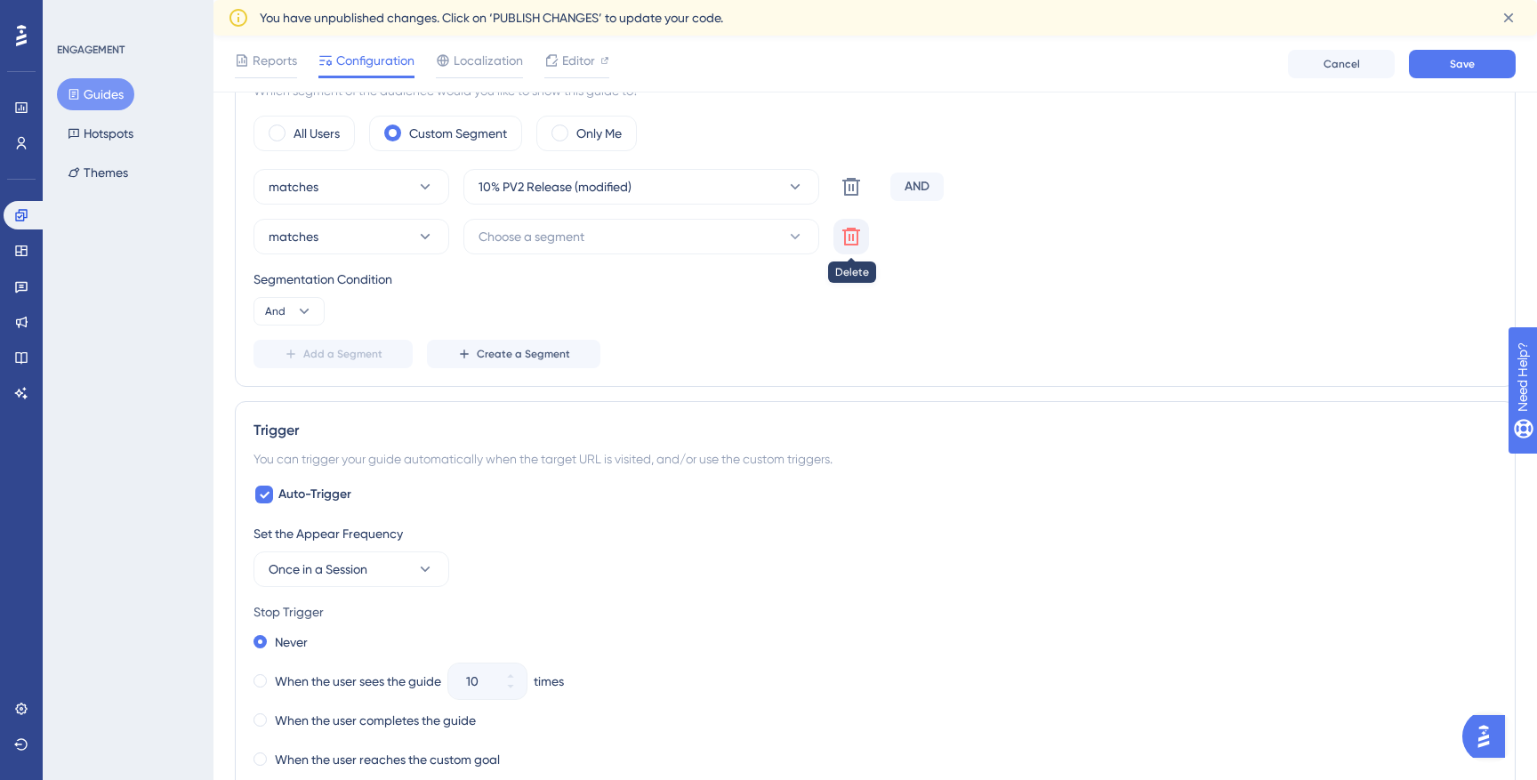
click at [856, 232] on icon at bounding box center [850, 236] width 21 height 21
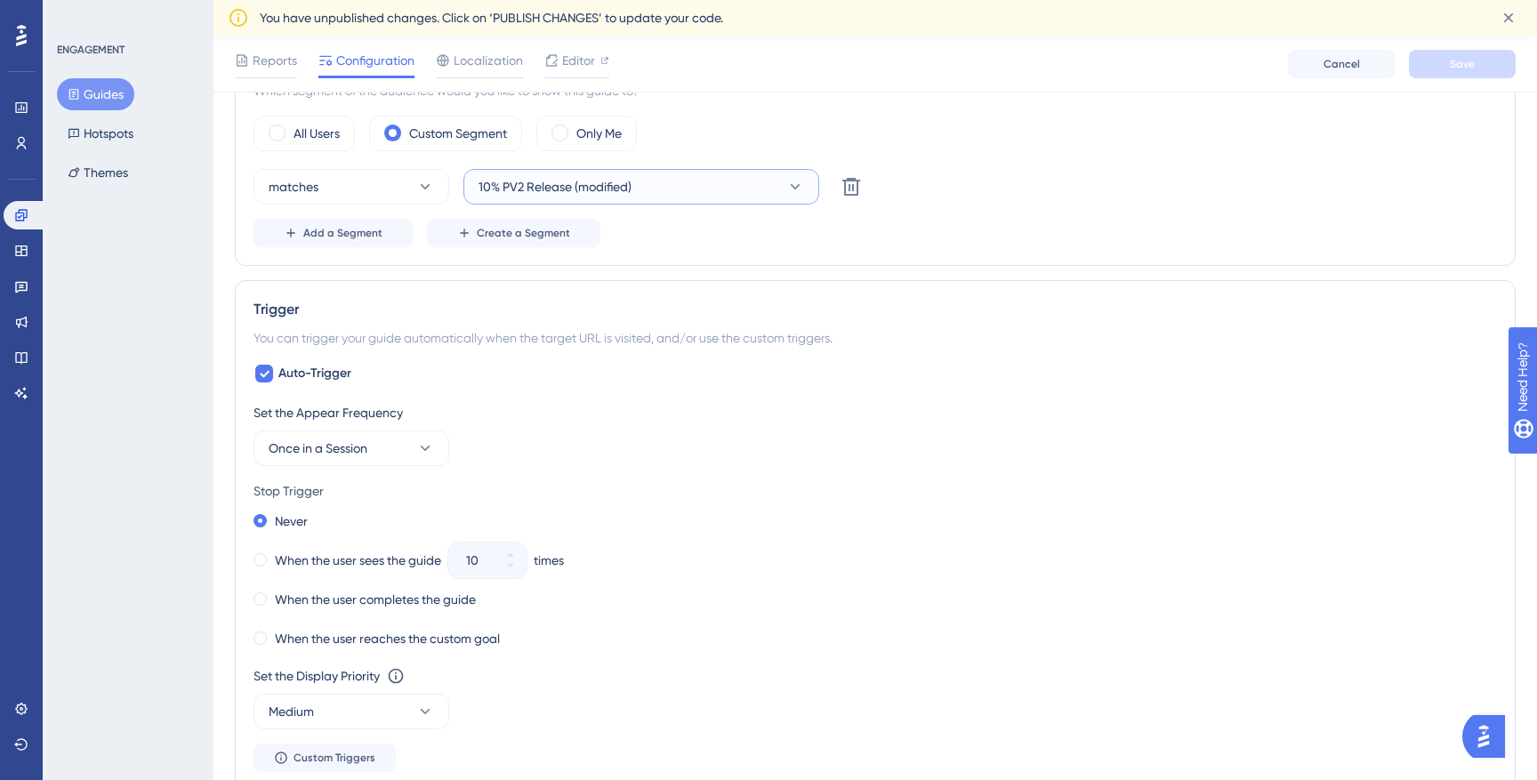
click at [801, 185] on icon at bounding box center [795, 187] width 18 height 18
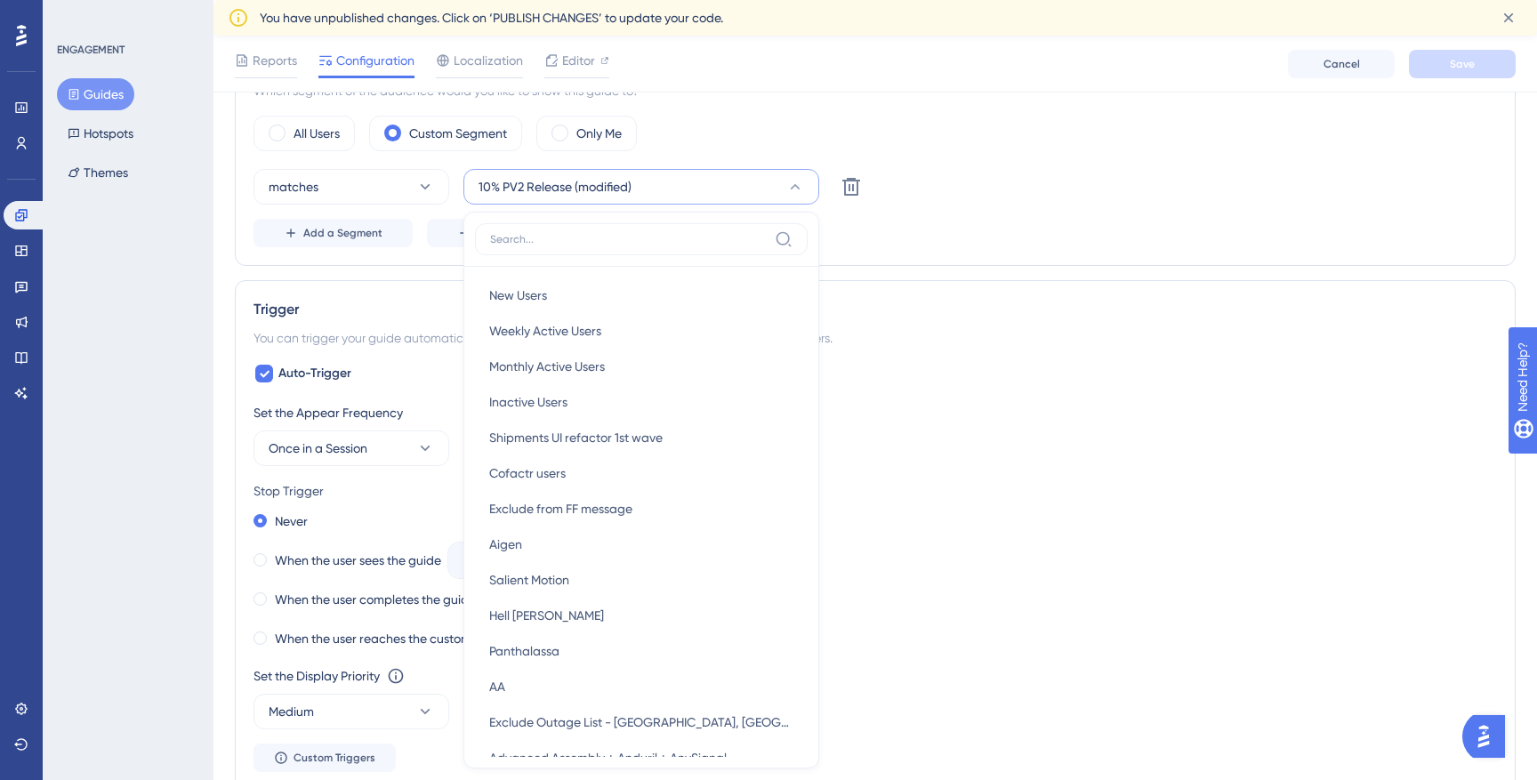
scroll to position [792, 0]
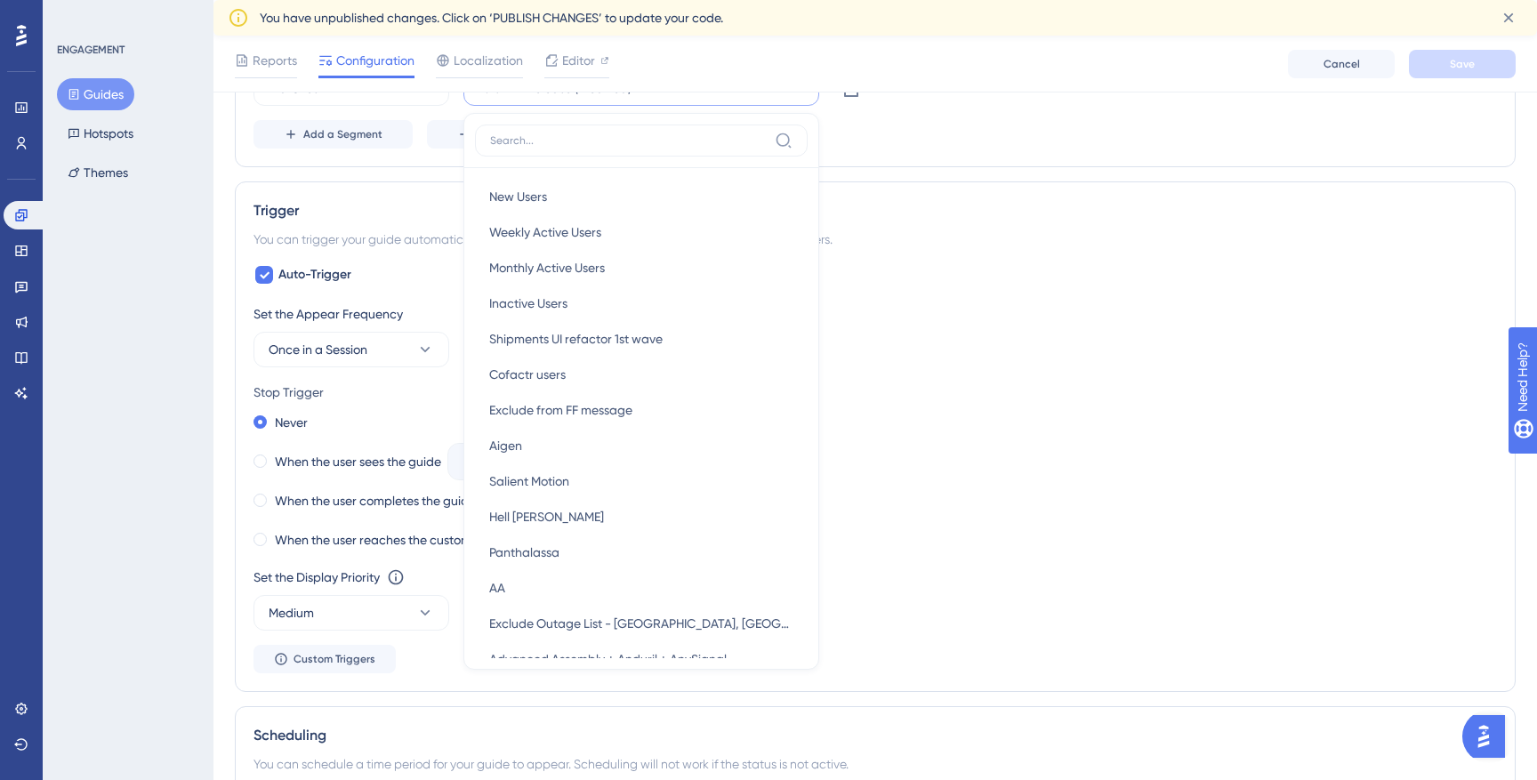
click at [926, 197] on div "Trigger You can trigger your guide automatically when the target URL is visited…" at bounding box center [875, 436] width 1281 height 511
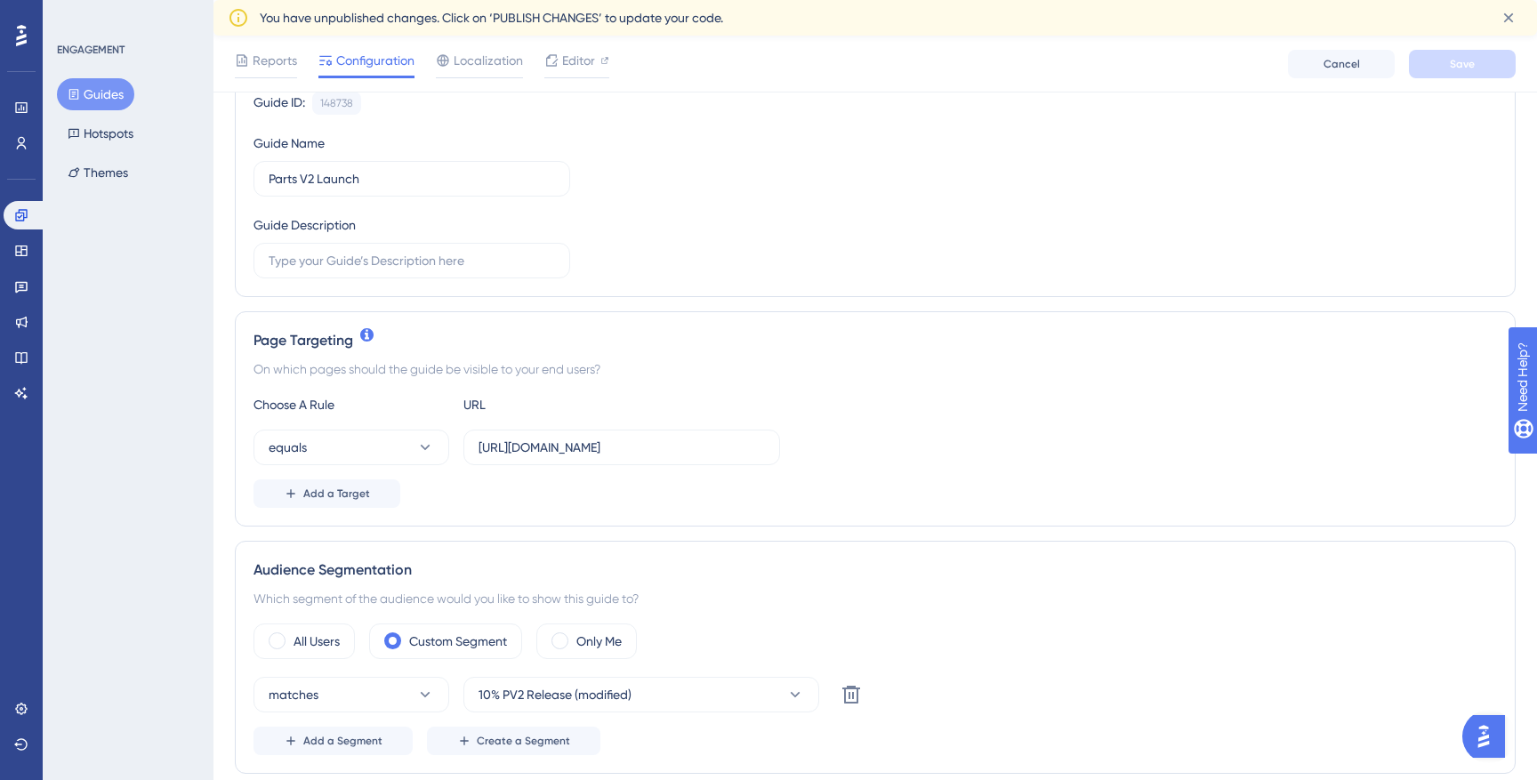
scroll to position [338, 0]
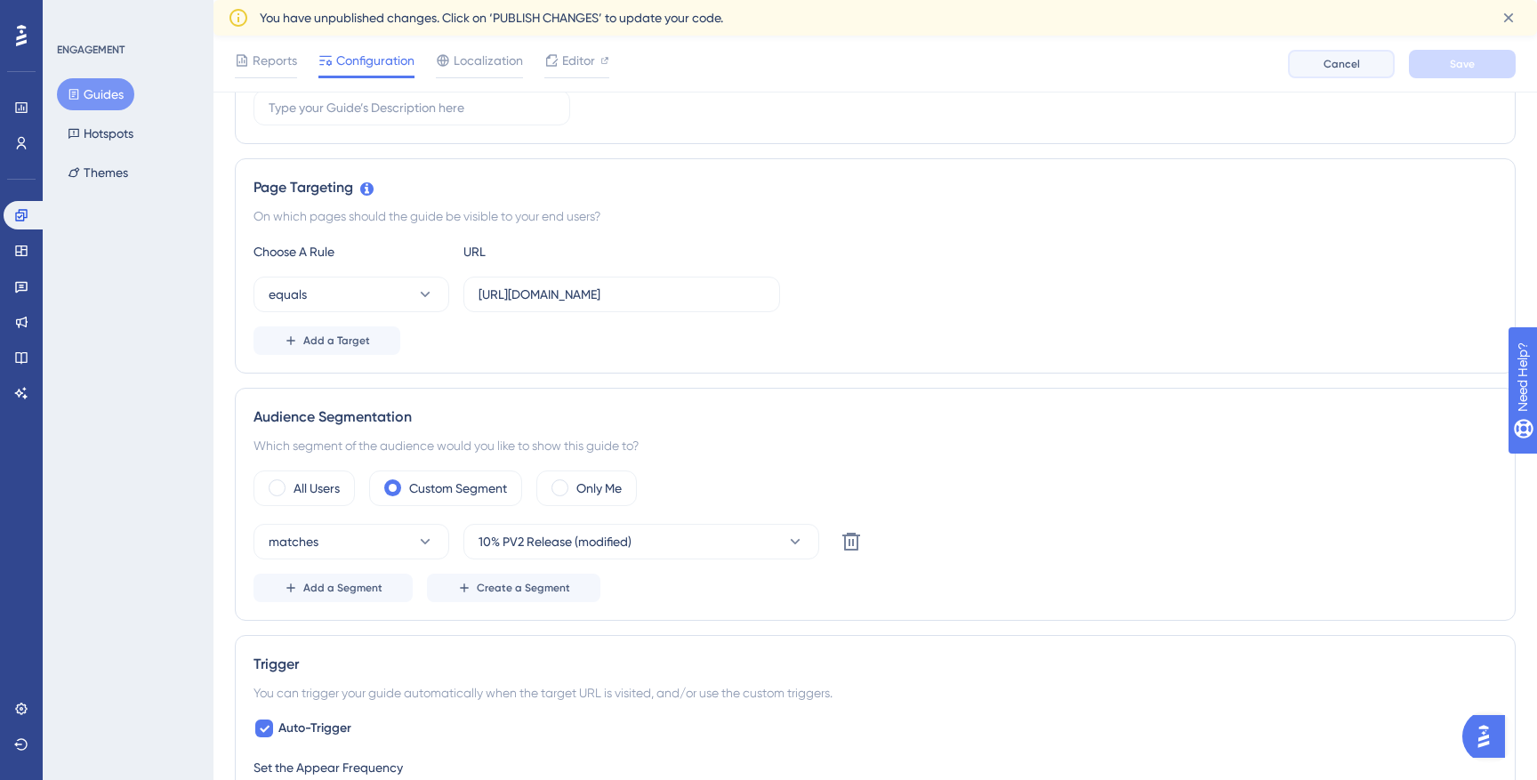
click at [1219, 58] on span "Cancel" at bounding box center [1341, 64] width 36 height 14
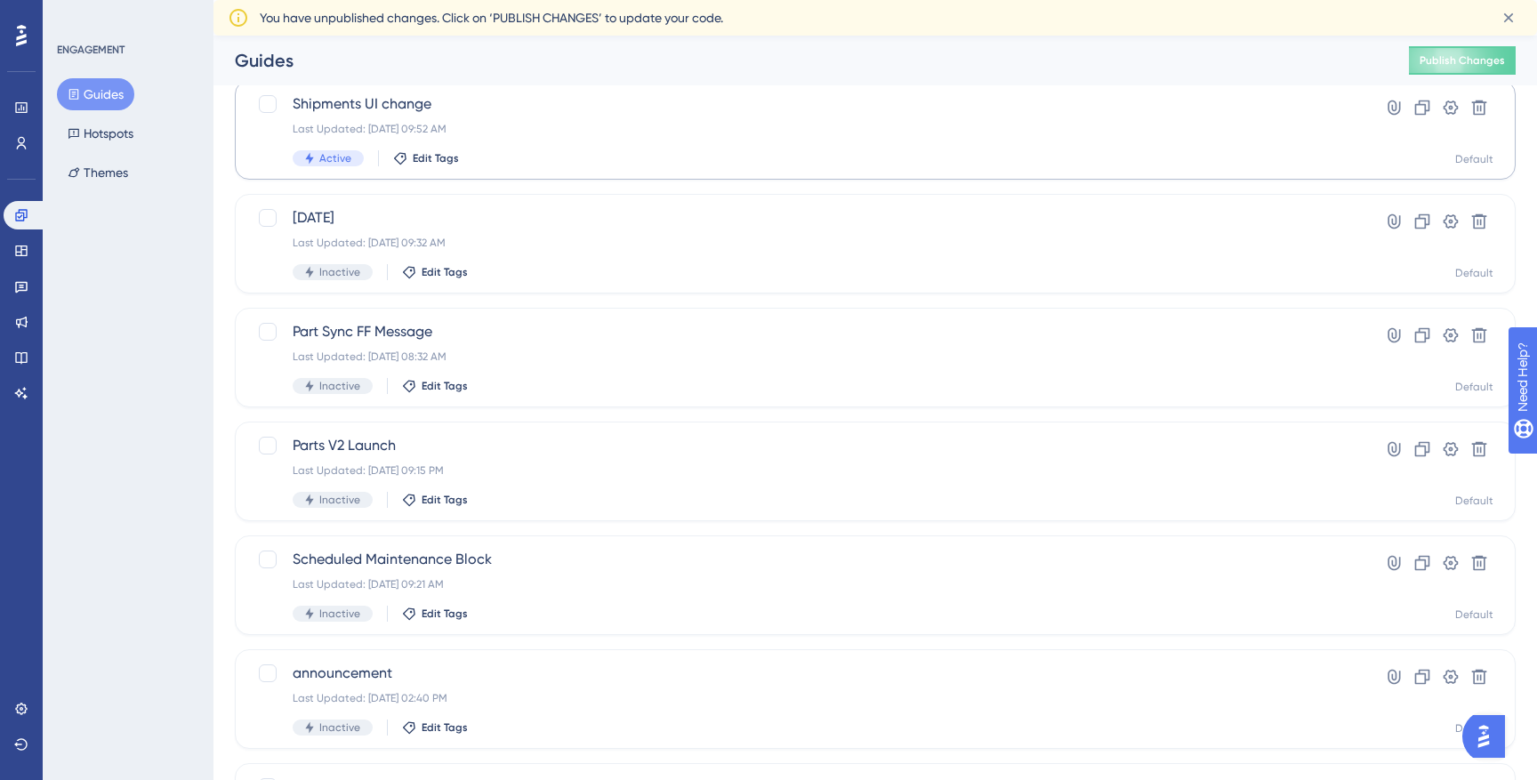
scroll to position [223, 0]
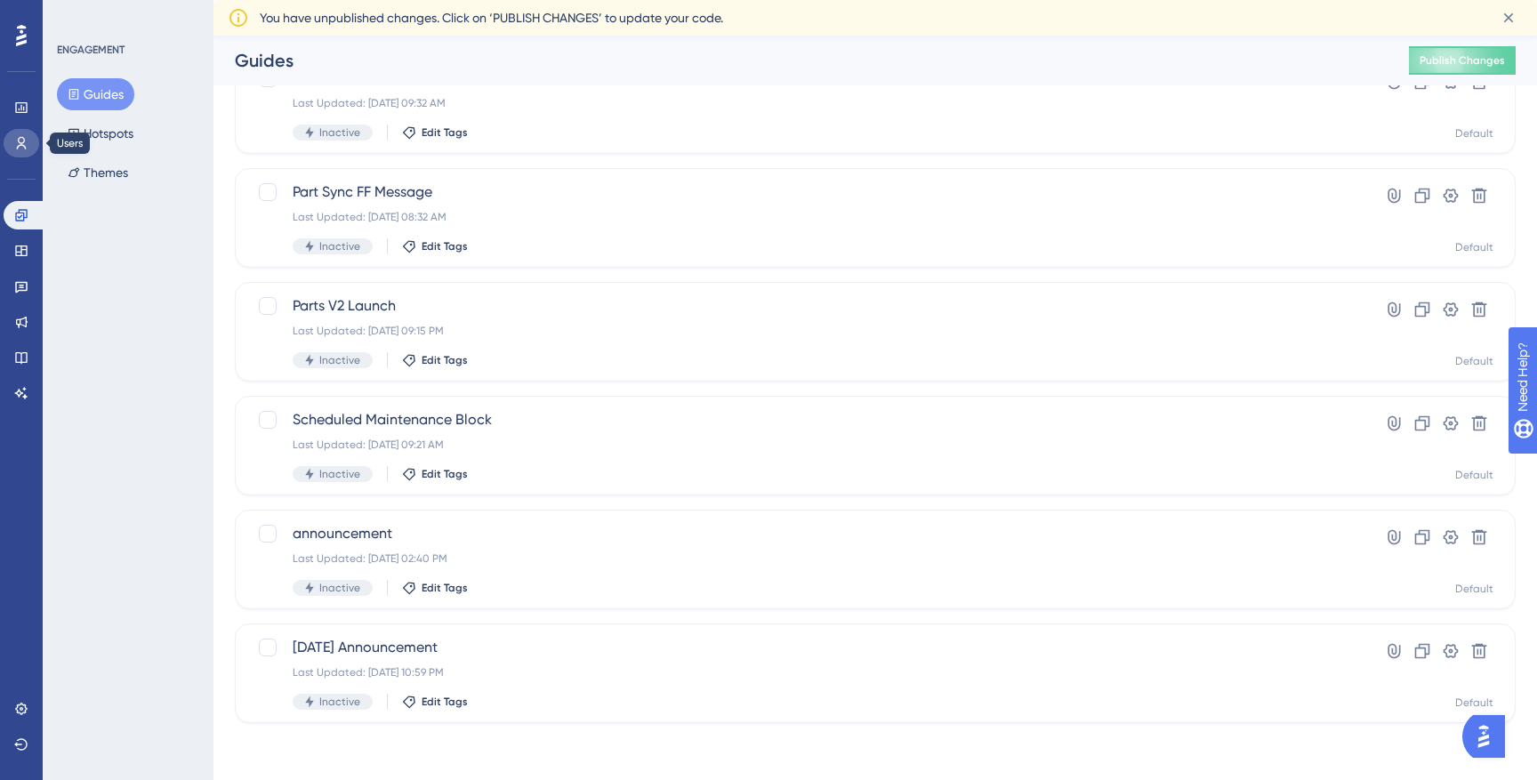
click at [19, 139] on icon at bounding box center [21, 143] width 14 height 14
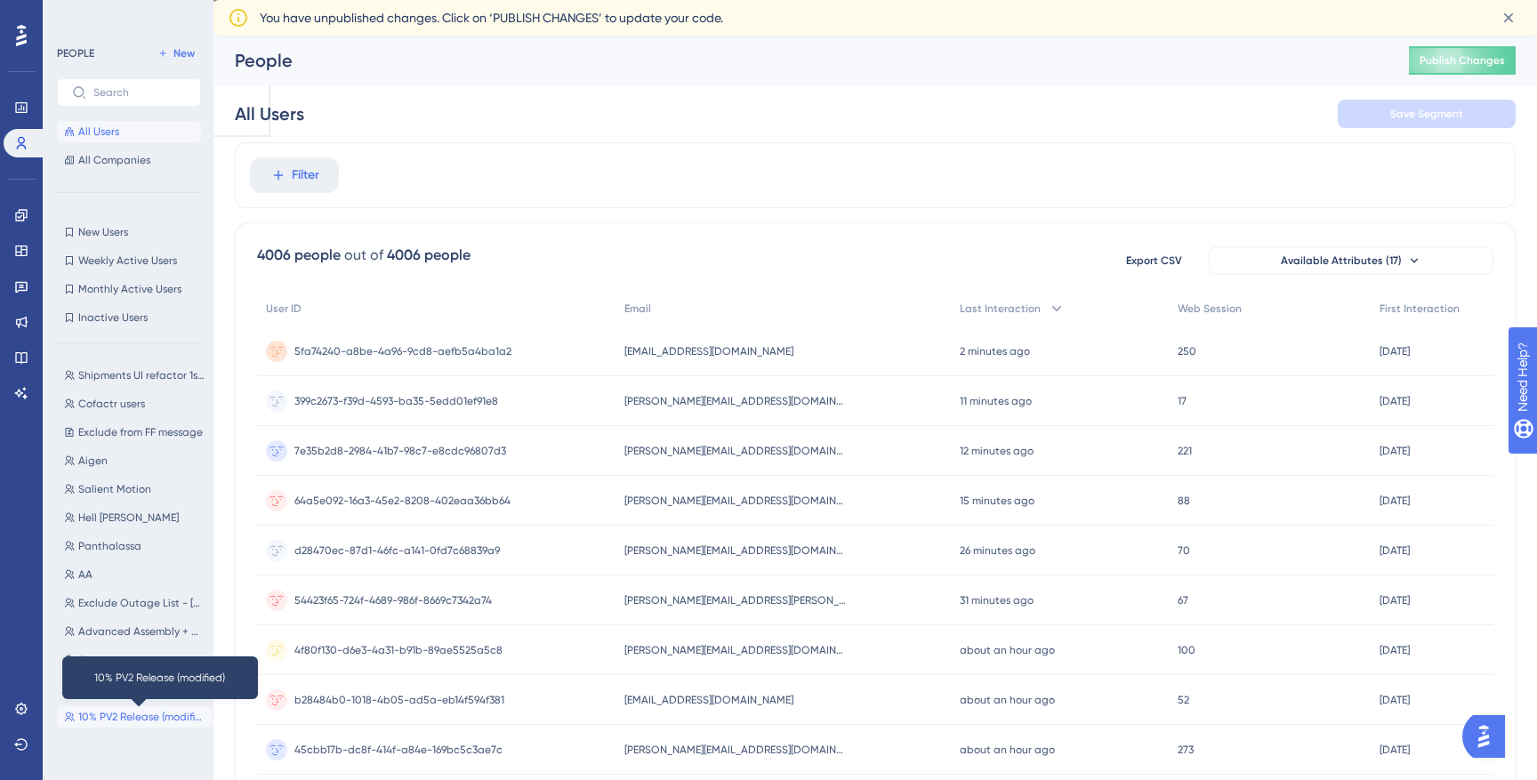
click at [98, 720] on span "10% PV2 Release (modified)" at bounding box center [141, 717] width 126 height 14
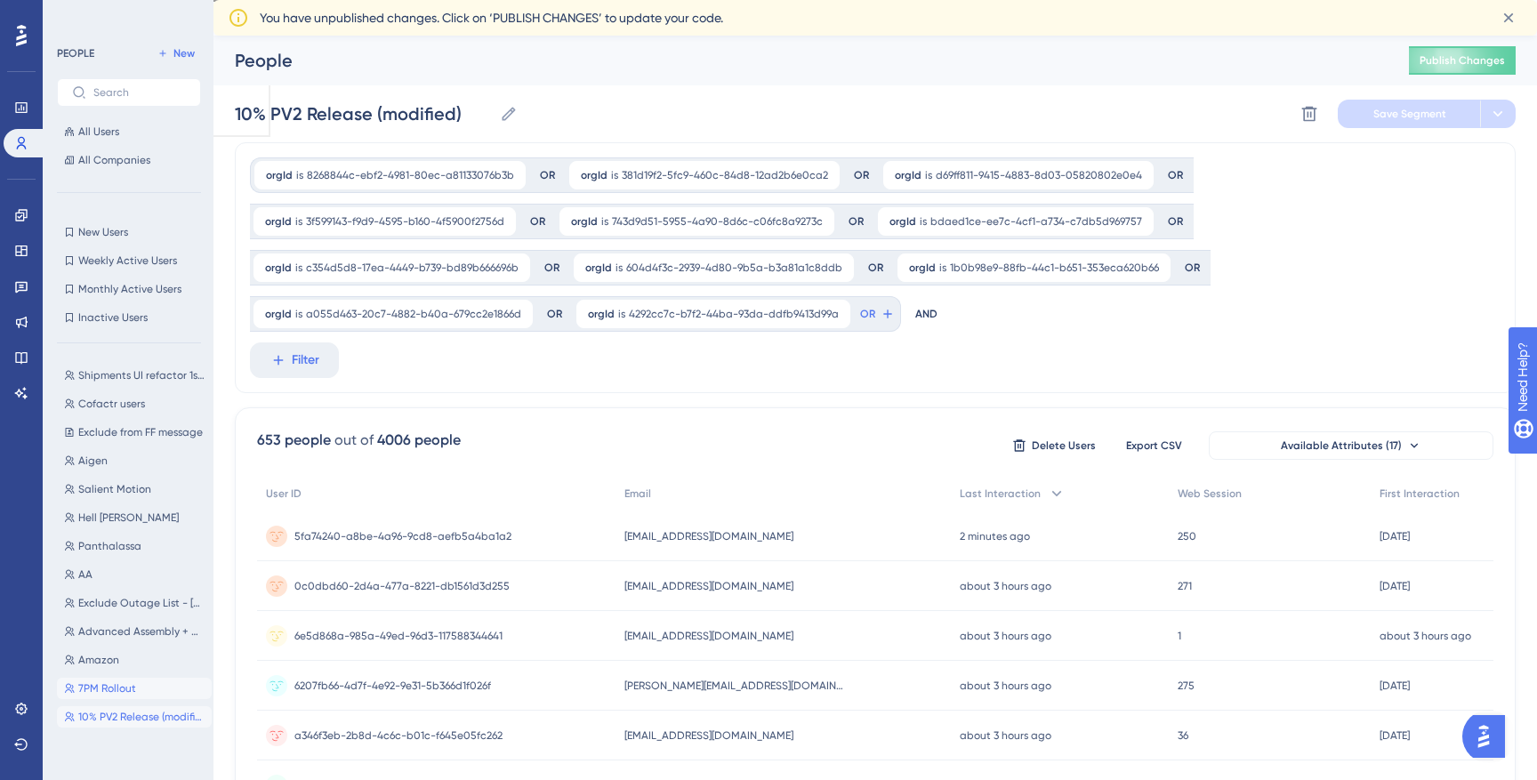
click at [101, 688] on span "7PM Rollout" at bounding box center [107, 688] width 58 height 14
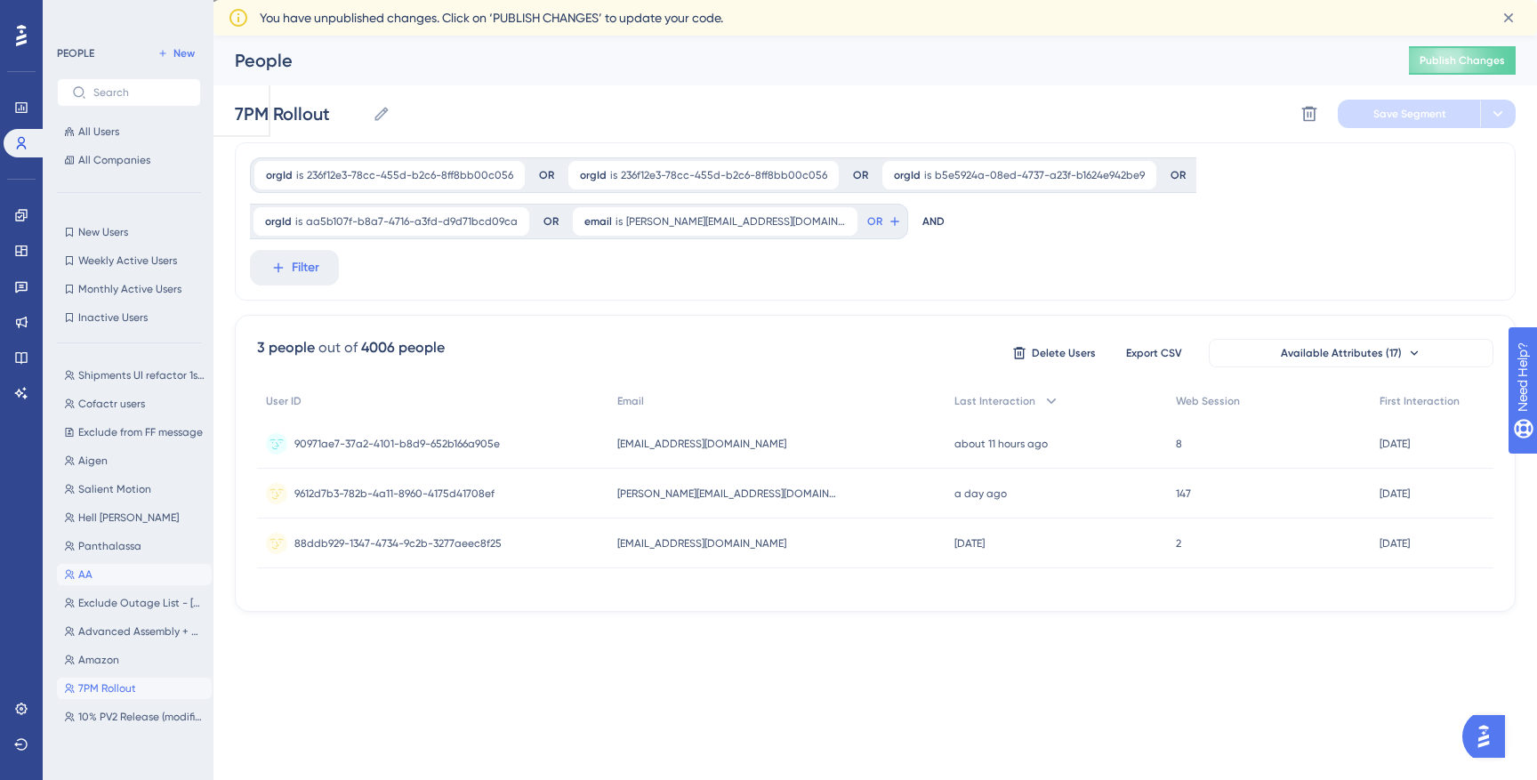
click at [88, 576] on span "AA" at bounding box center [85, 574] width 14 height 14
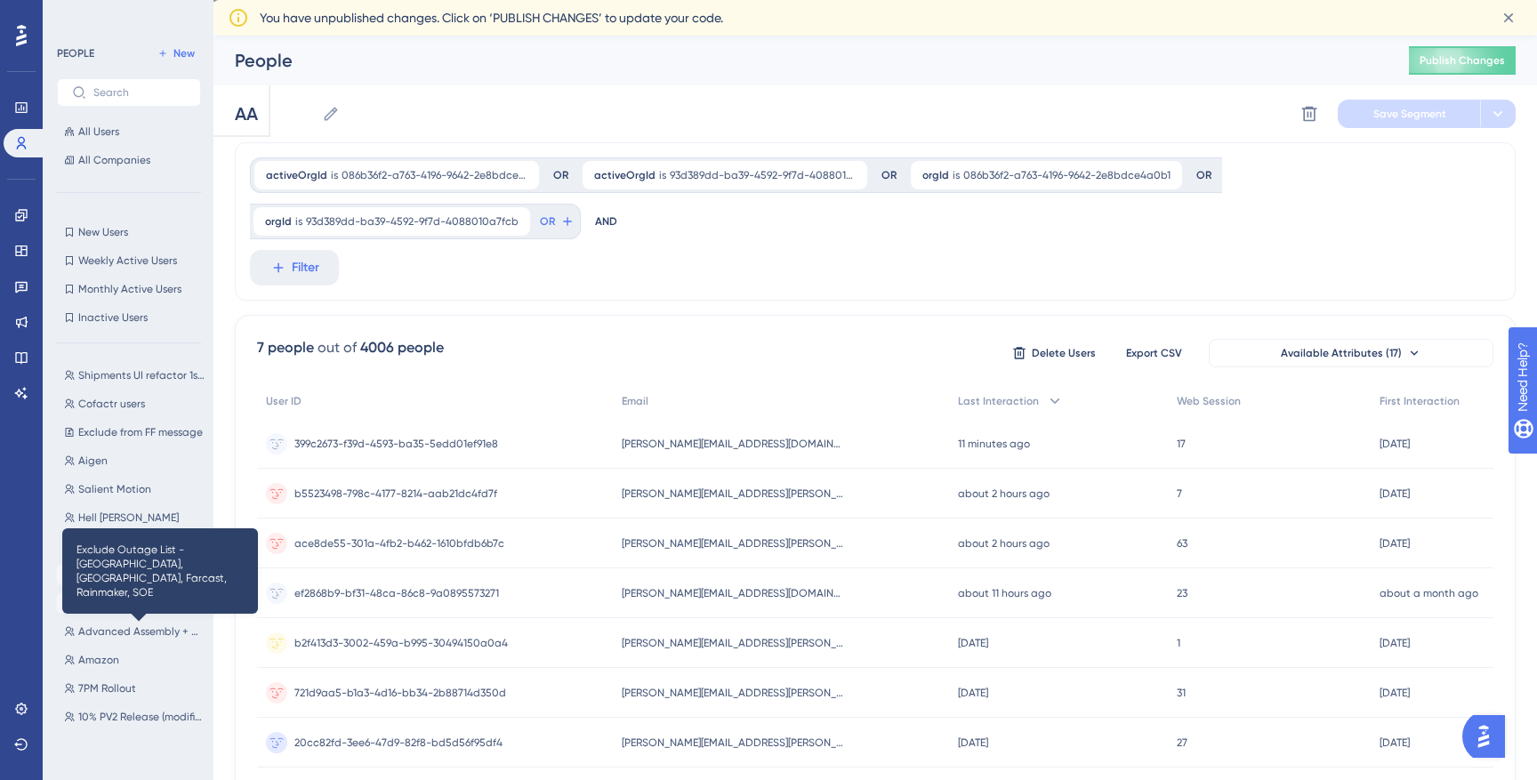
click at [122, 602] on span "Exclude Outage List - [GEOGRAPHIC_DATA], [GEOGRAPHIC_DATA], Farcast, Rainmaker,…" at bounding box center [141, 603] width 126 height 14
type input "Exclude Outage List - [GEOGRAPHIC_DATA], [GEOGRAPHIC_DATA], Farcast, Rainmaker,…"
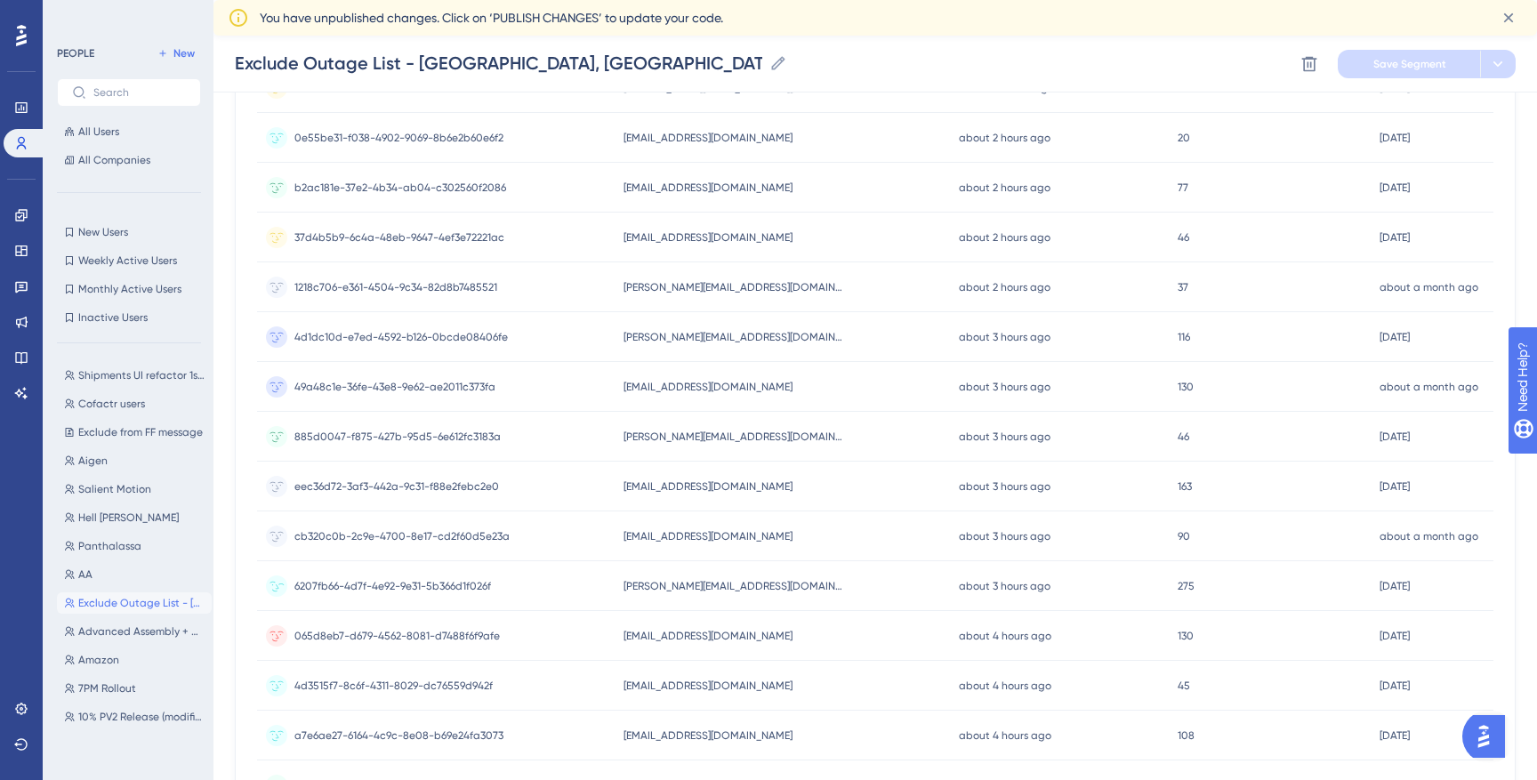
scroll to position [615, 0]
